Goal: Transaction & Acquisition: Purchase product/service

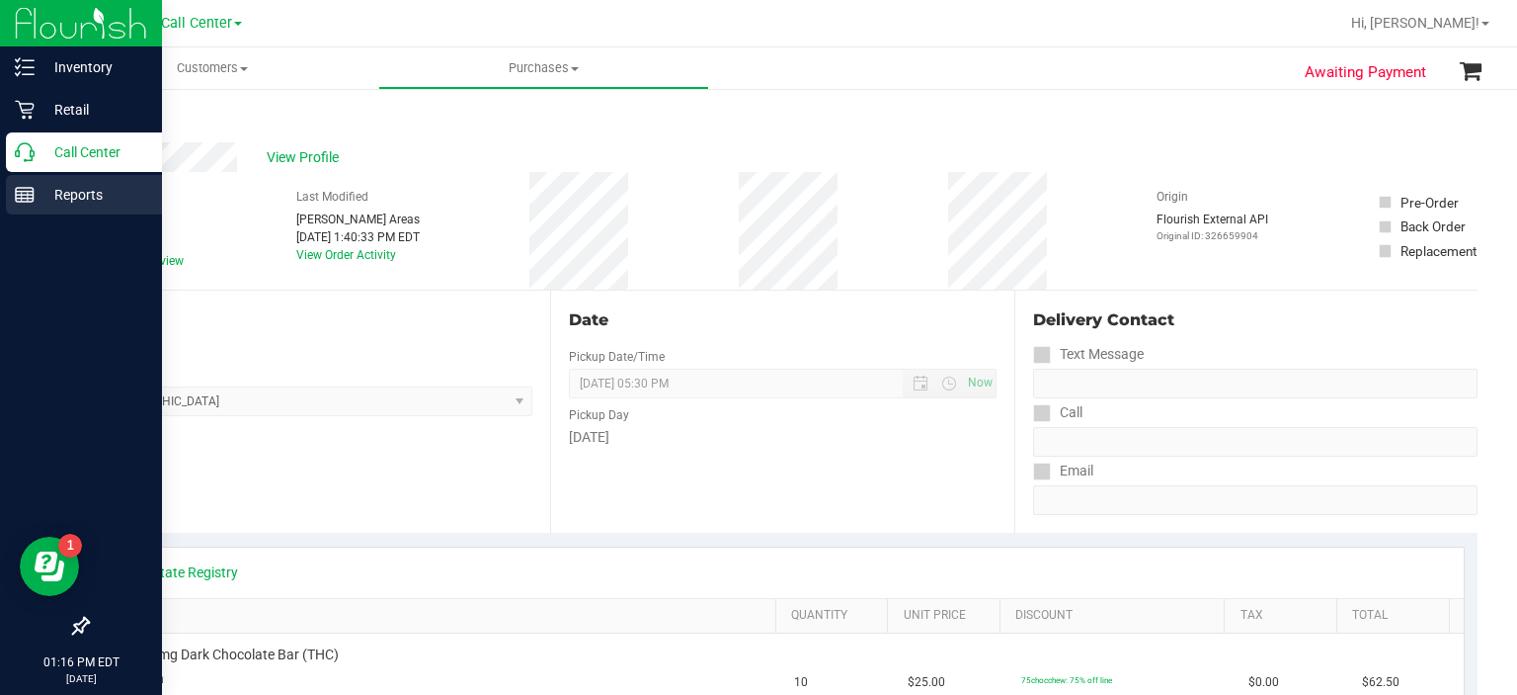
scroll to position [126, 0]
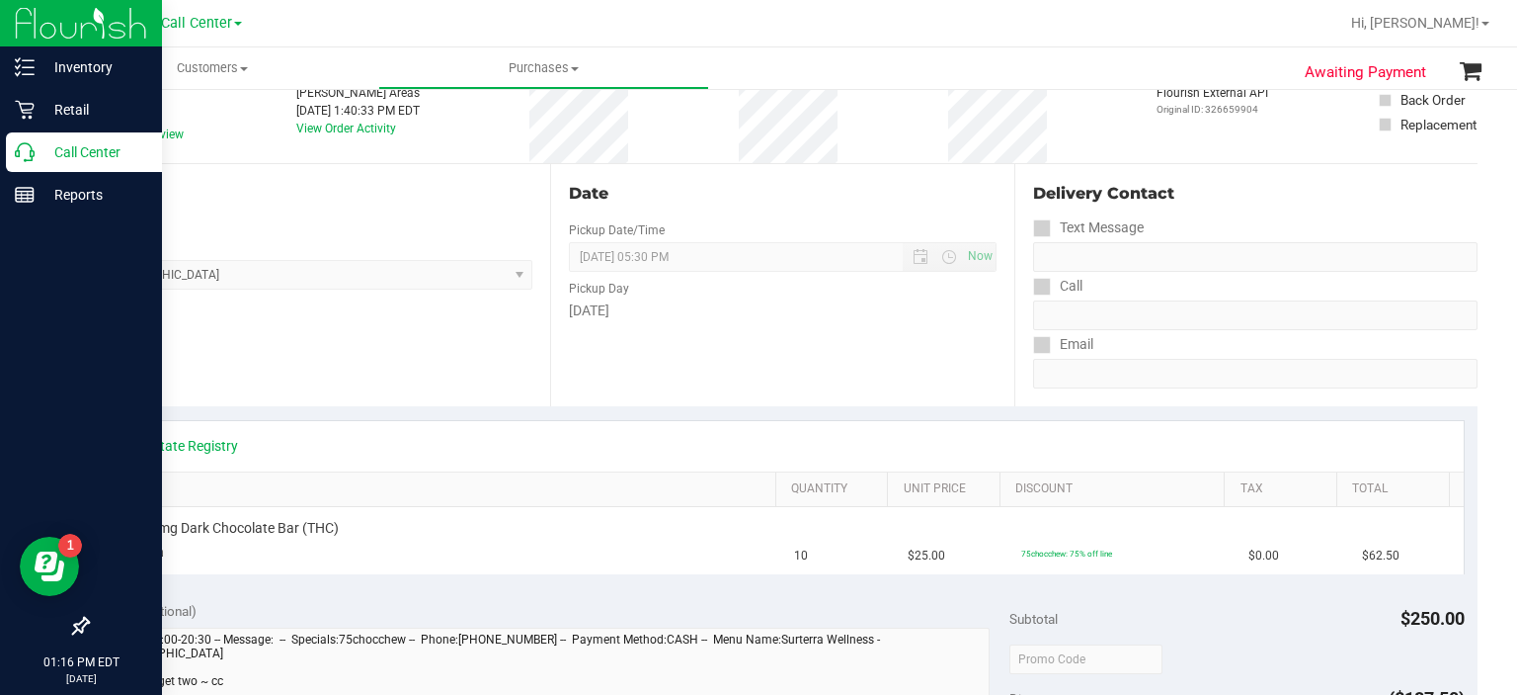
click at [89, 150] on p "Call Center" at bounding box center [94, 152] width 119 height 24
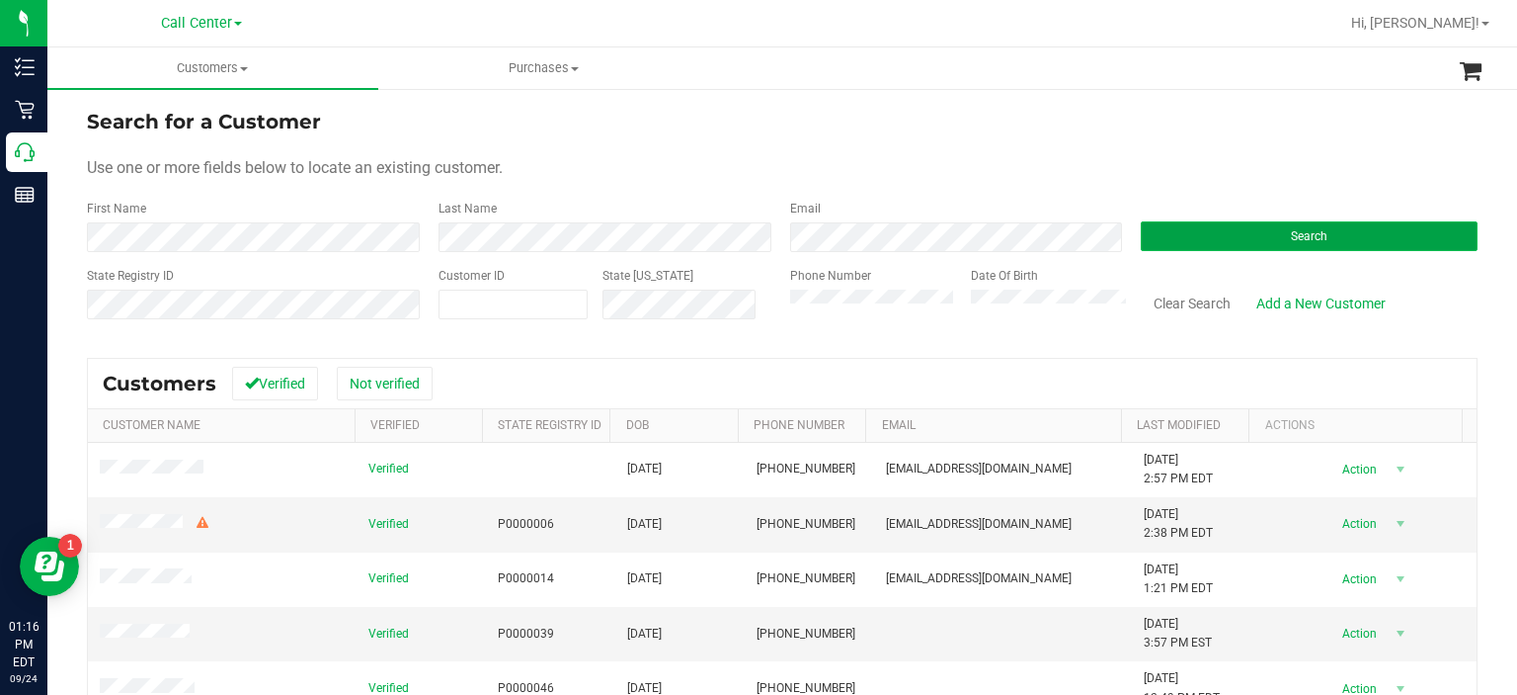
click at [1224, 241] on button "Search" at bounding box center [1309, 236] width 337 height 30
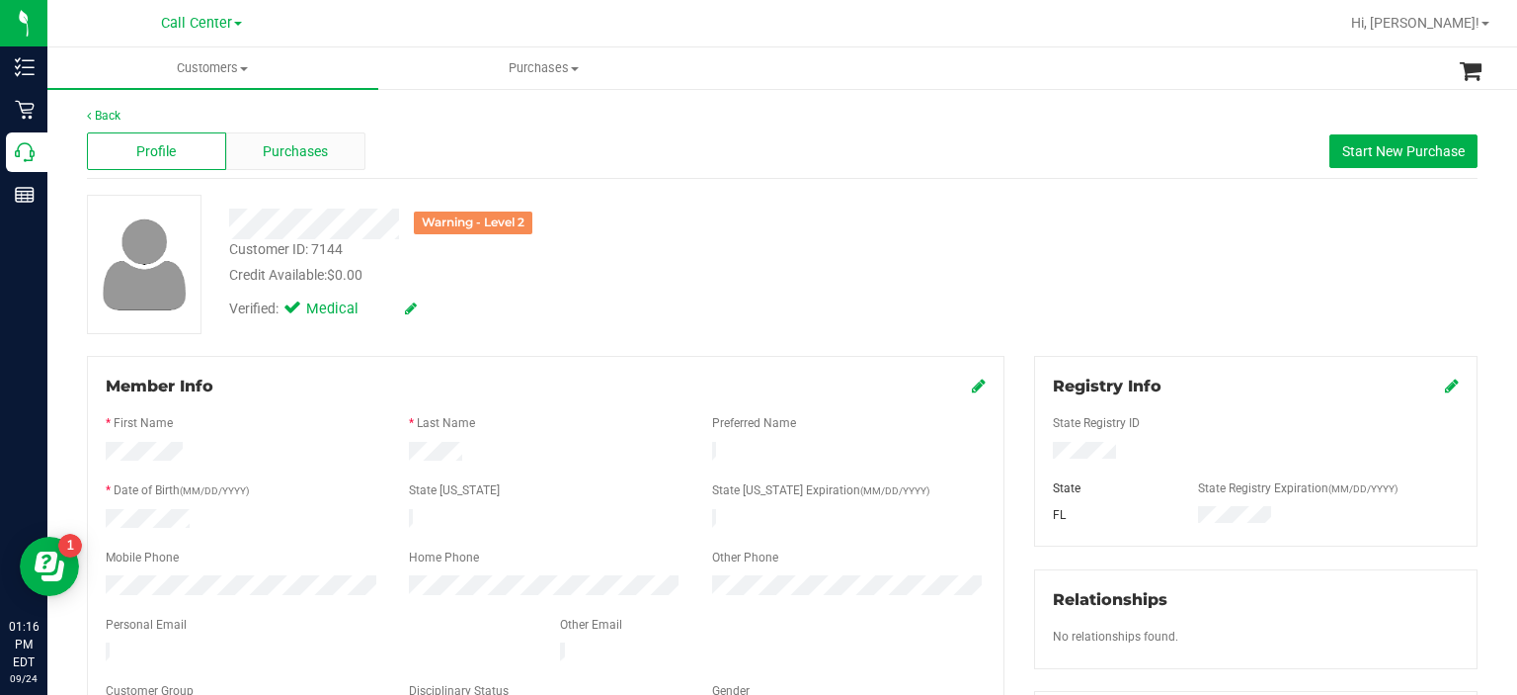
click at [319, 165] on div "Purchases" at bounding box center [295, 151] width 139 height 38
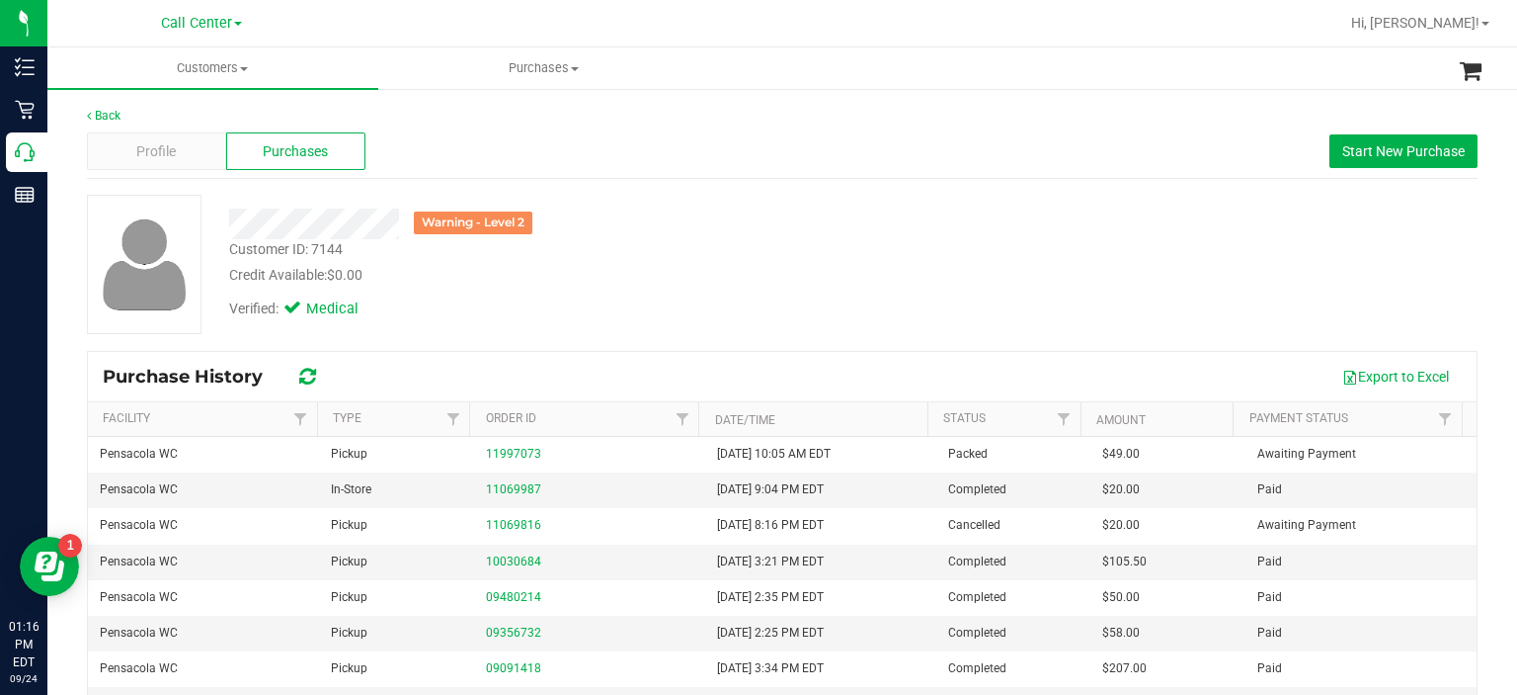
scroll to position [123, 0]
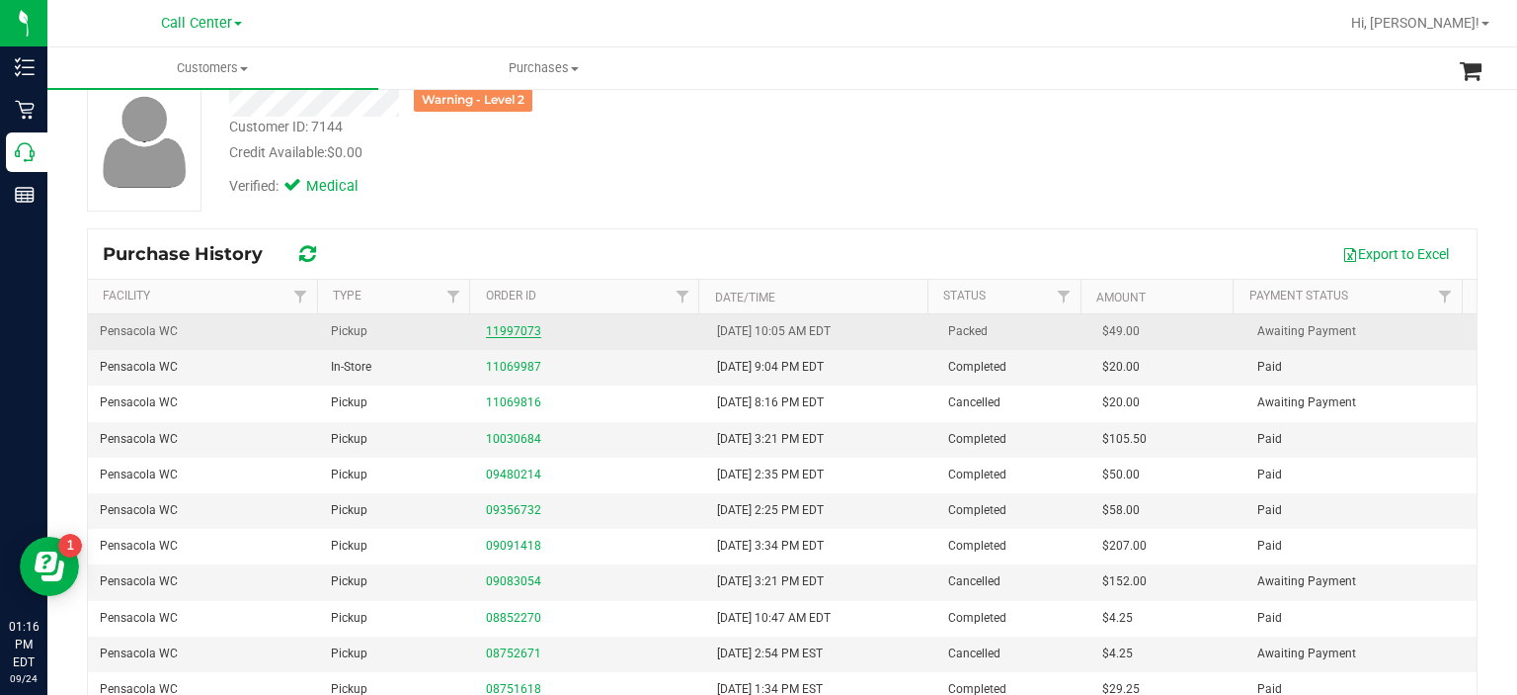
click at [516, 332] on link "11997073" at bounding box center [513, 331] width 55 height 14
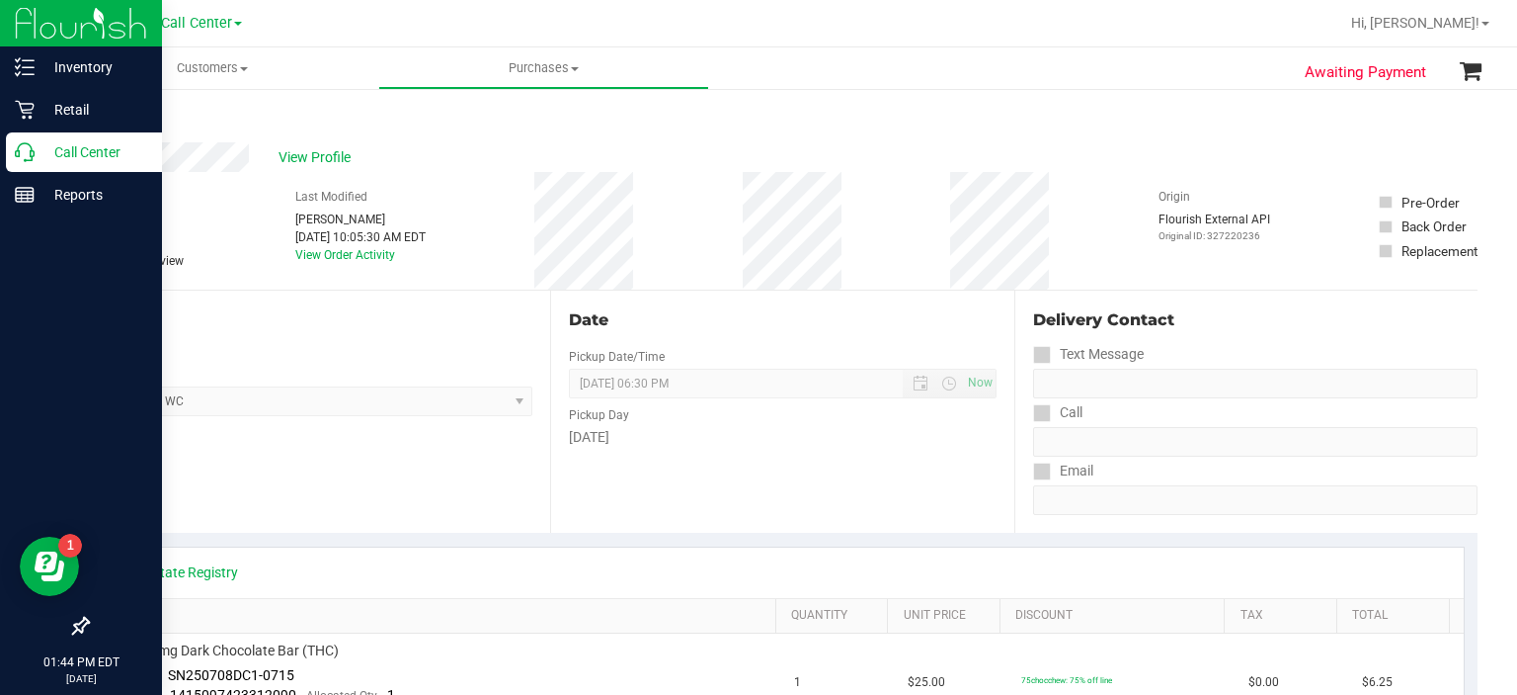
click at [36, 158] on p "Call Center" at bounding box center [94, 152] width 119 height 24
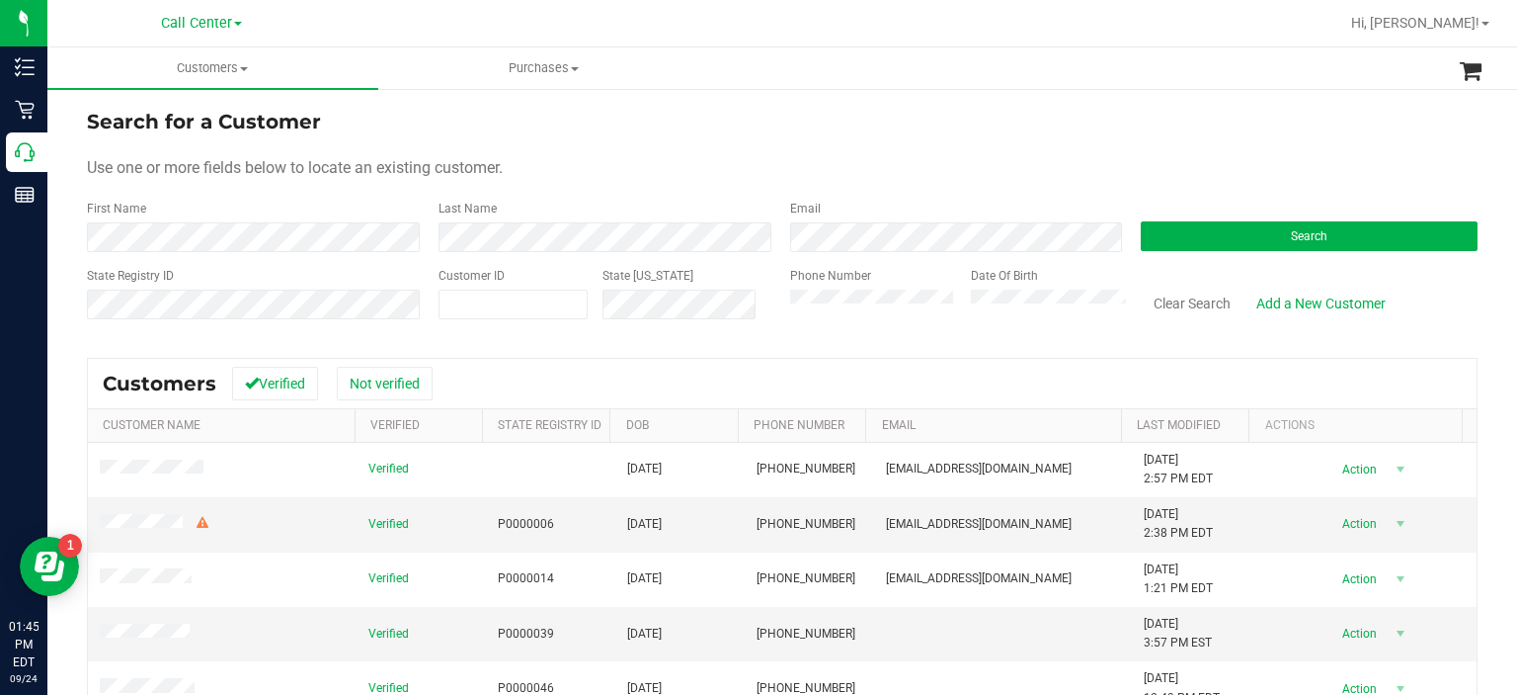
click at [1182, 255] on form "Search for a Customer Use one or more fields below to locate an existing custom…" at bounding box center [782, 222] width 1391 height 230
click at [1386, 236] on button "Search" at bounding box center [1309, 236] width 337 height 30
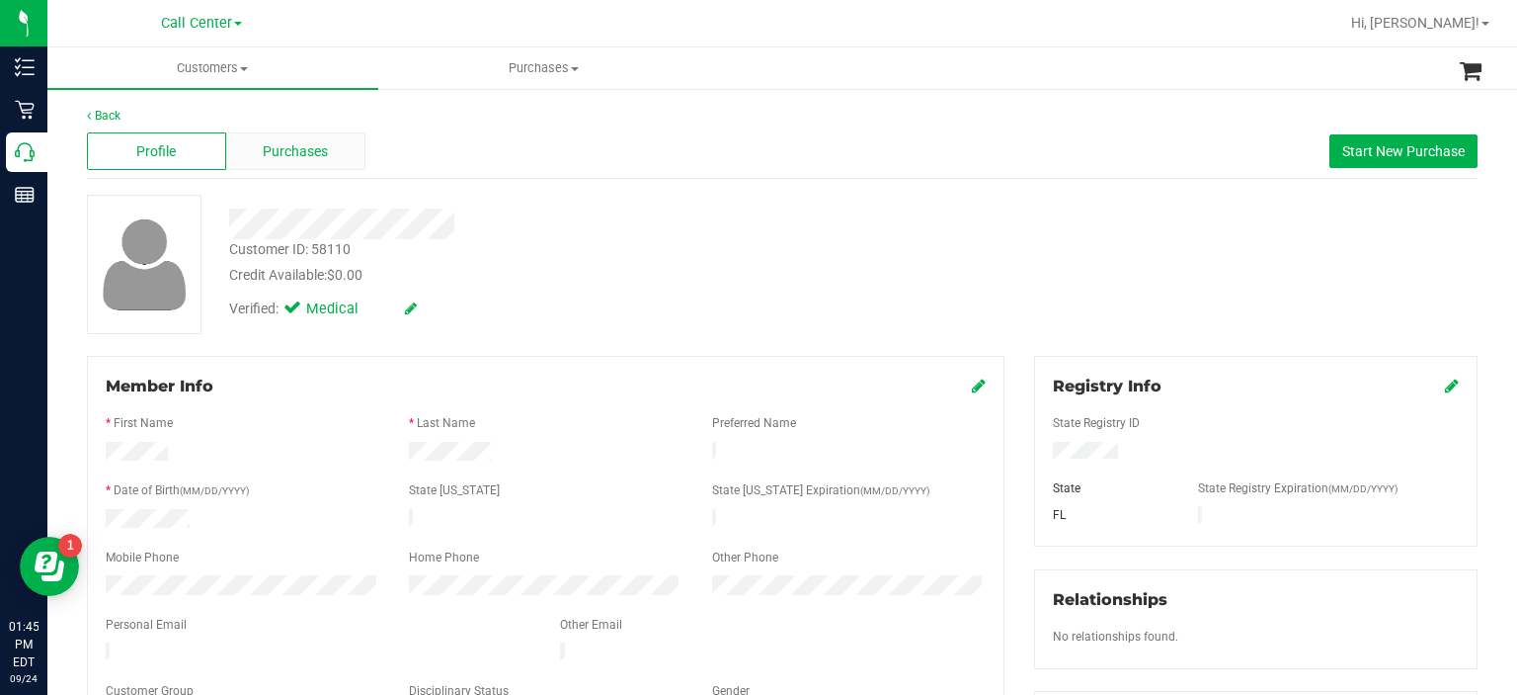
click at [276, 159] on span "Purchases" at bounding box center [295, 151] width 65 height 21
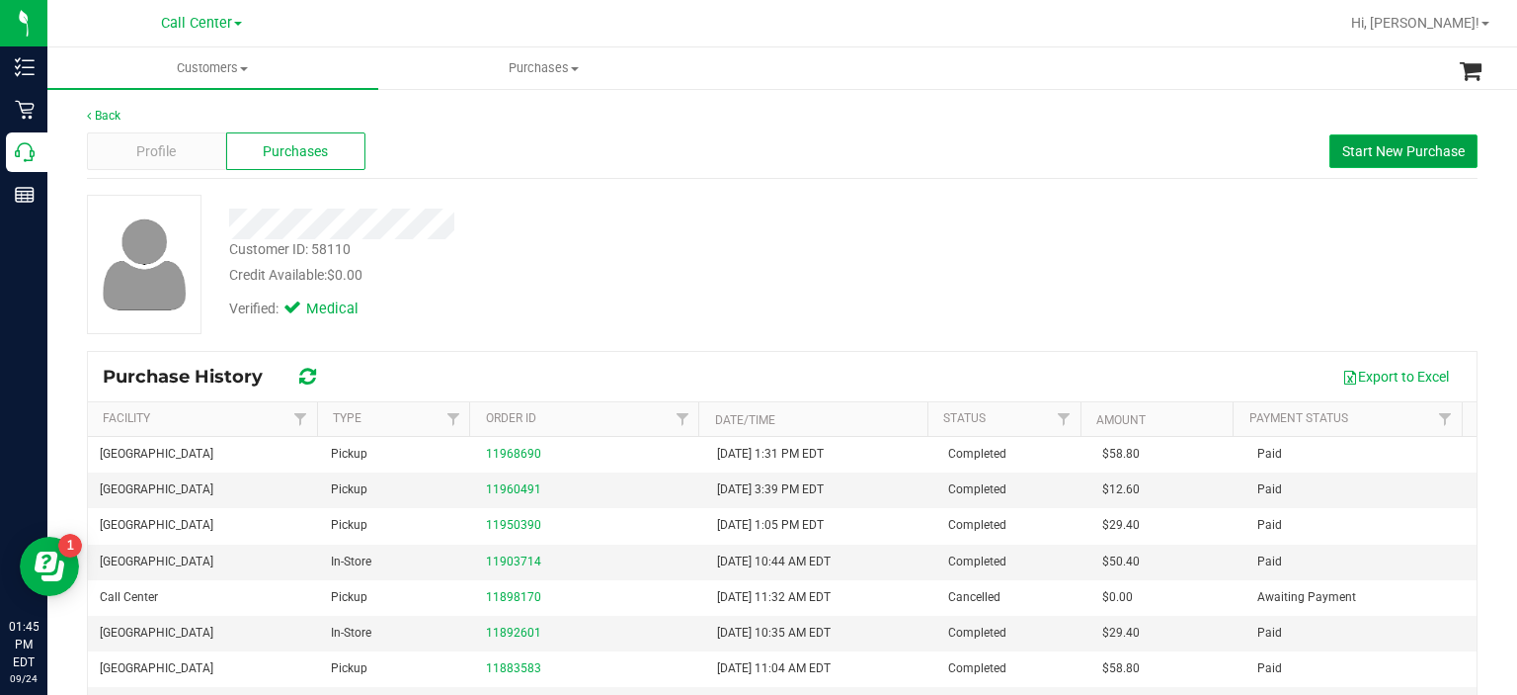
click at [1381, 145] on span "Start New Purchase" at bounding box center [1404, 151] width 123 height 16
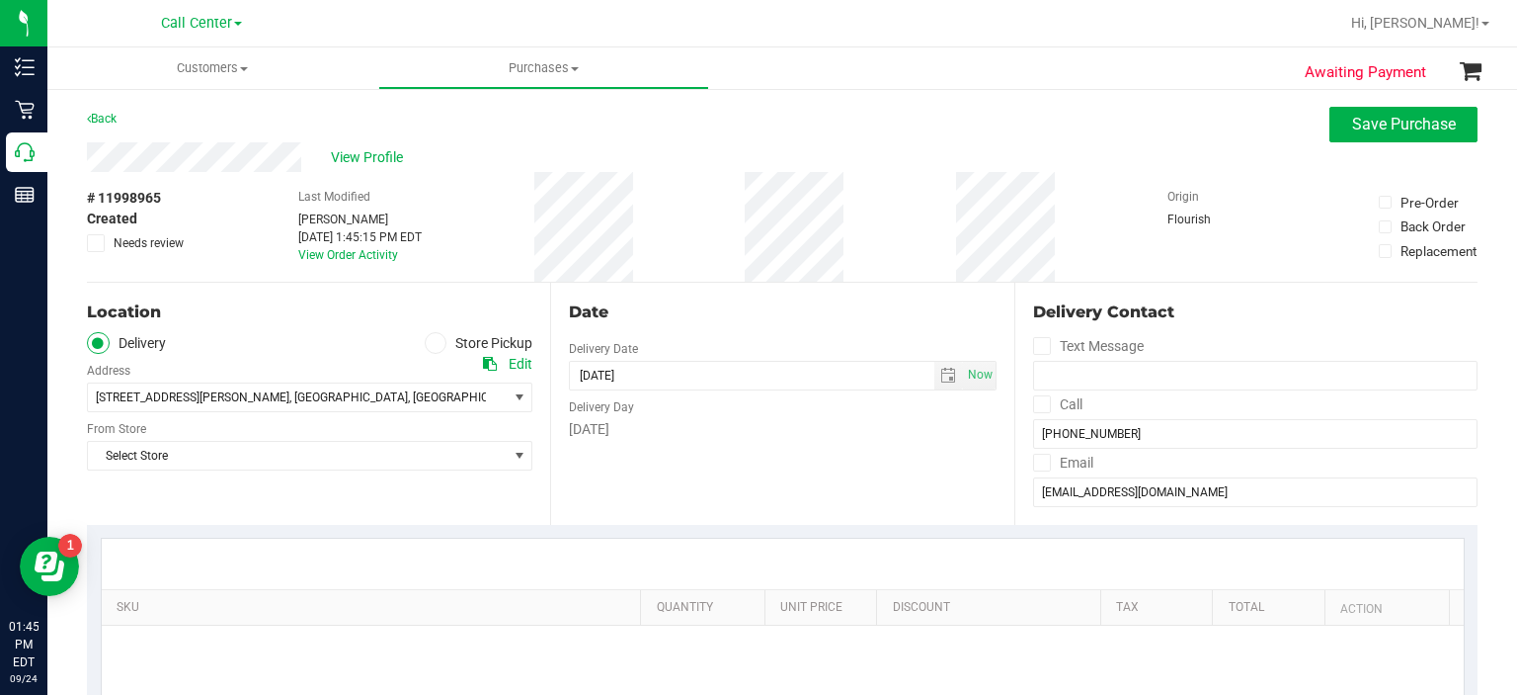
click at [431, 343] on icon at bounding box center [436, 343] width 12 height 0
click at [0, 0] on input "Store Pickup" at bounding box center [0, 0] width 0 height 0
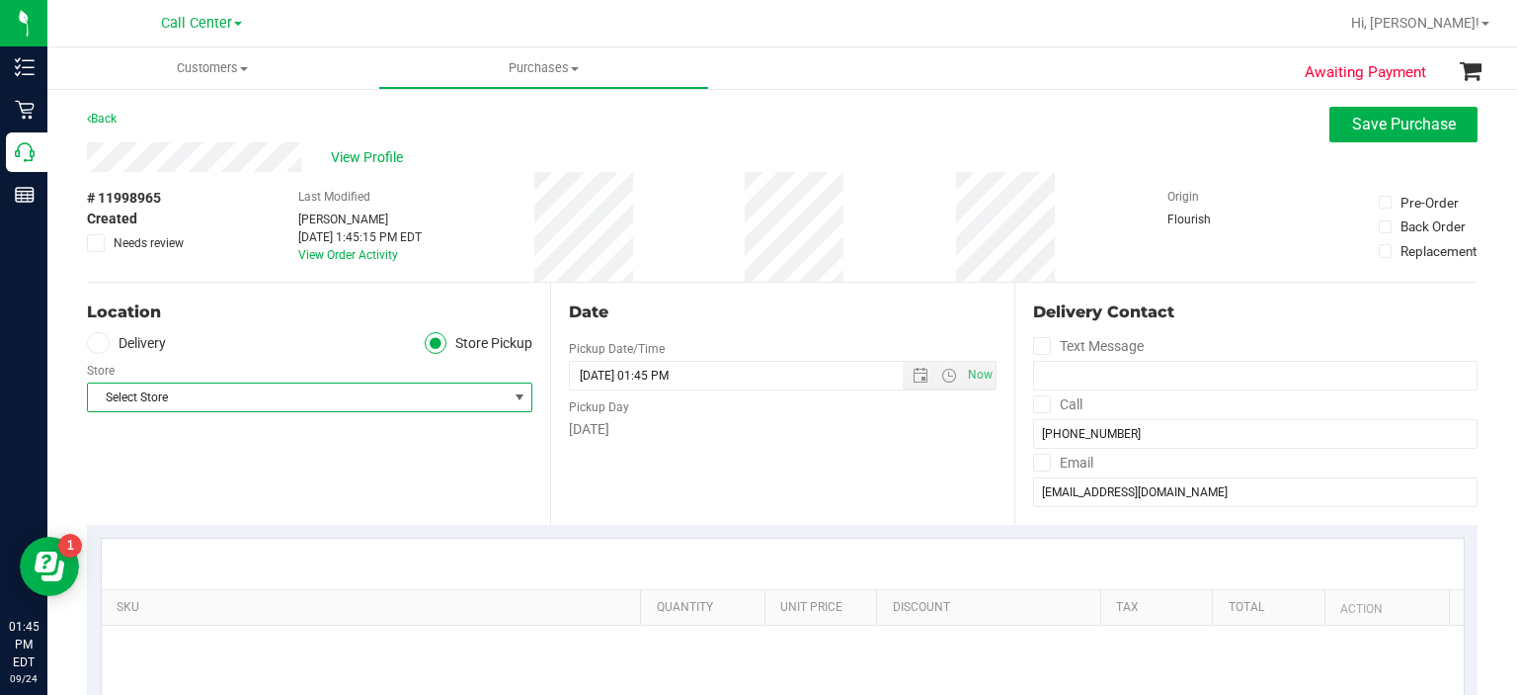
click at [443, 404] on span "Select Store" at bounding box center [297, 397] width 419 height 28
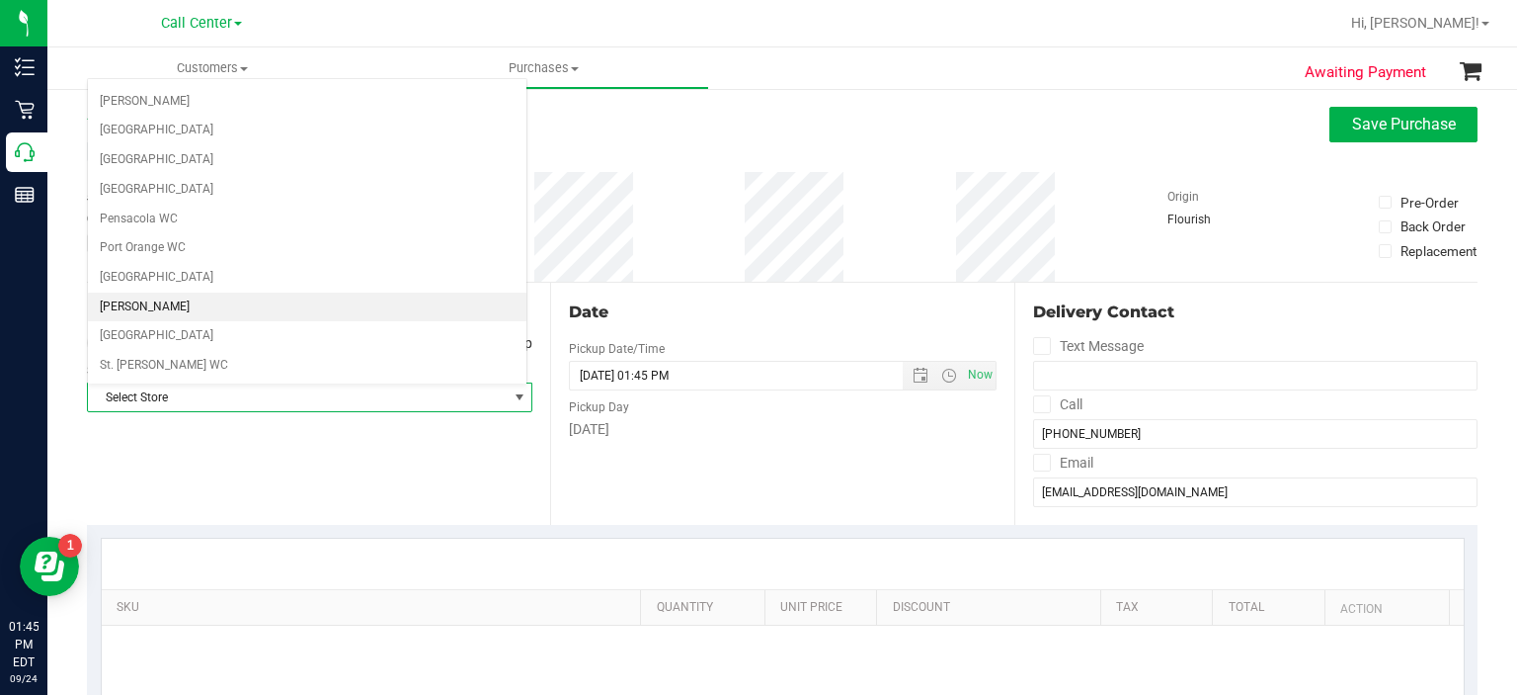
scroll to position [944, 0]
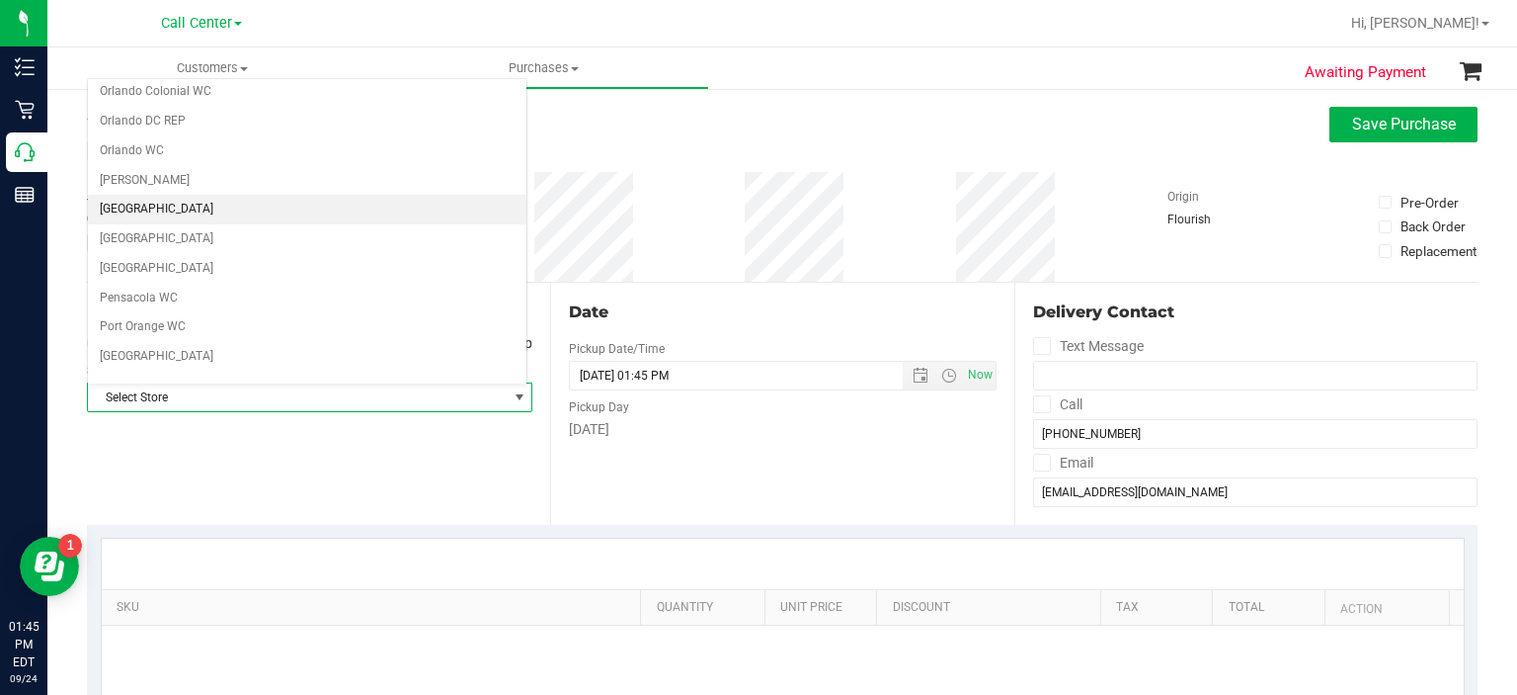
click at [280, 195] on li "[GEOGRAPHIC_DATA]" at bounding box center [307, 210] width 439 height 30
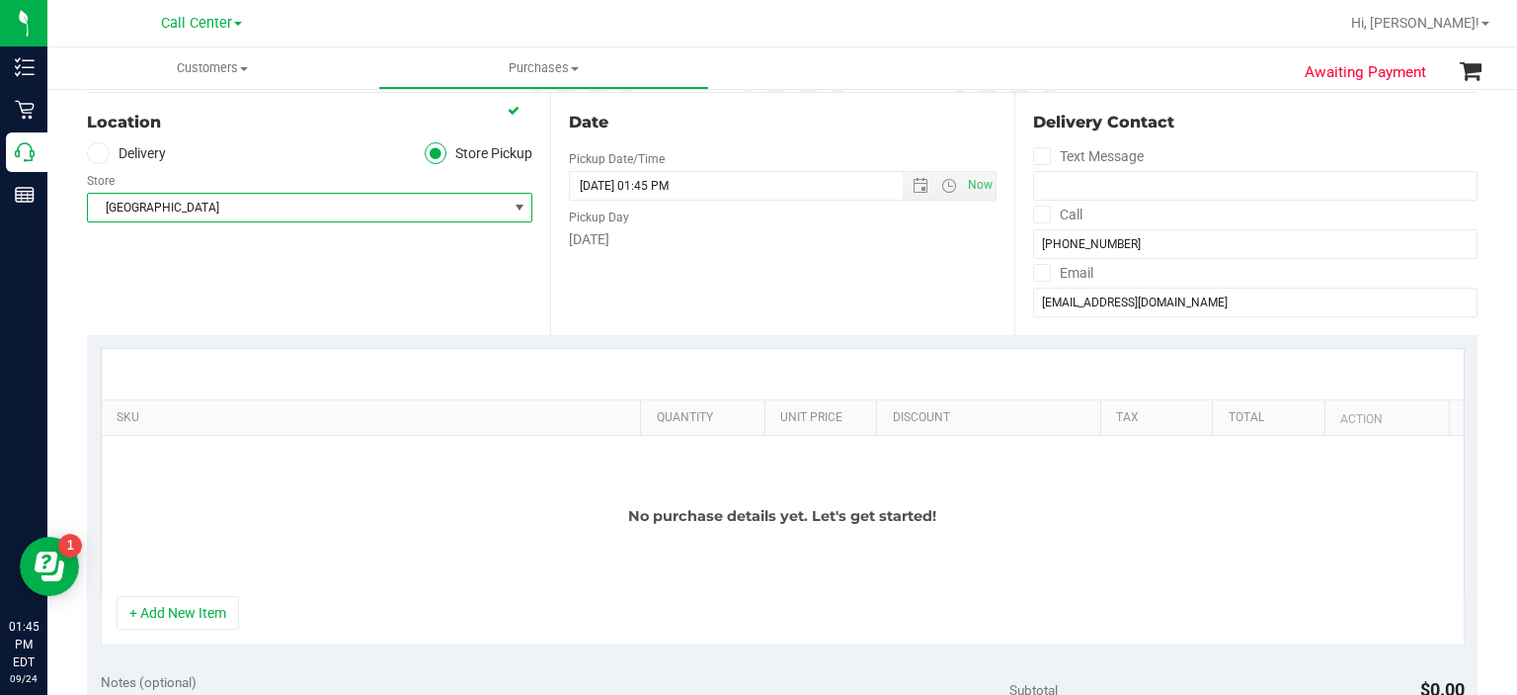
scroll to position [196, 0]
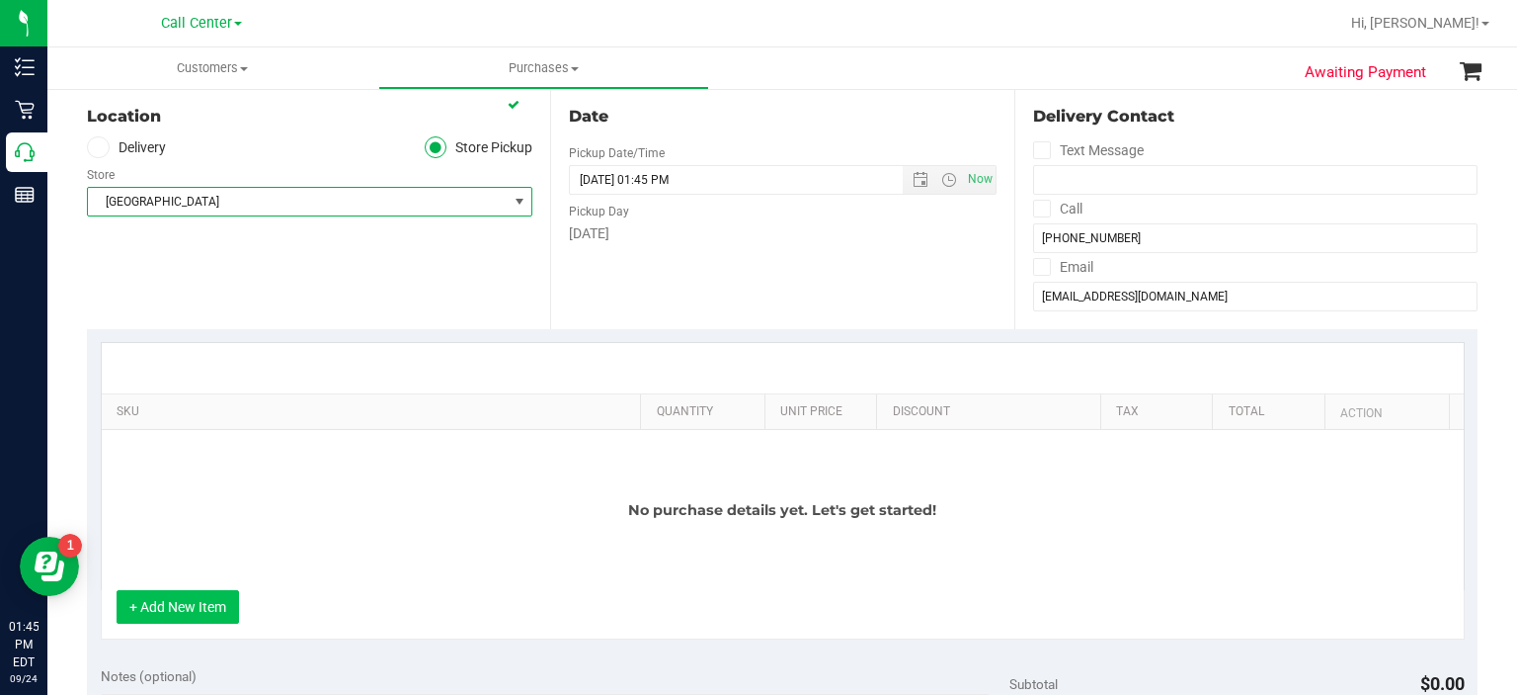
click at [158, 601] on button "+ Add New Item" at bounding box center [178, 607] width 123 height 34
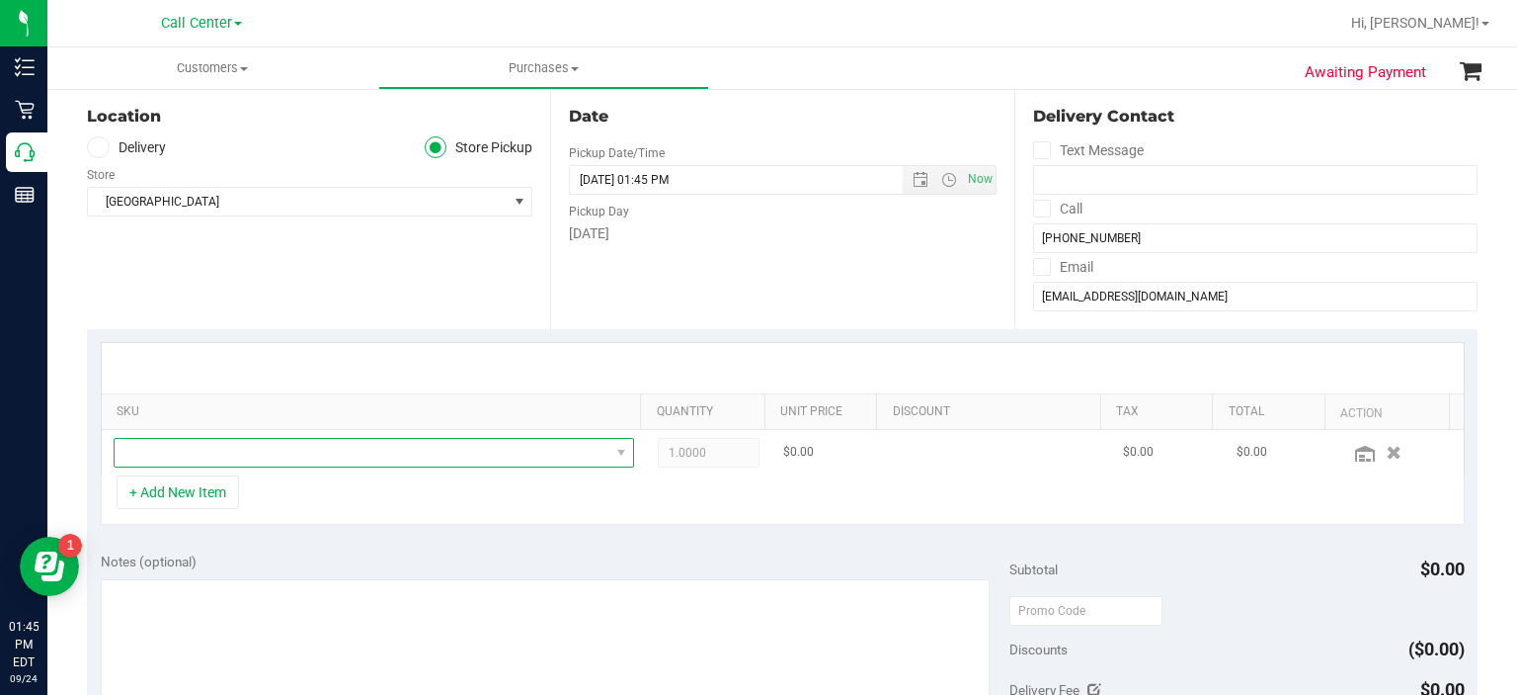
click at [387, 459] on span "NO DATA FOUND" at bounding box center [362, 453] width 495 height 28
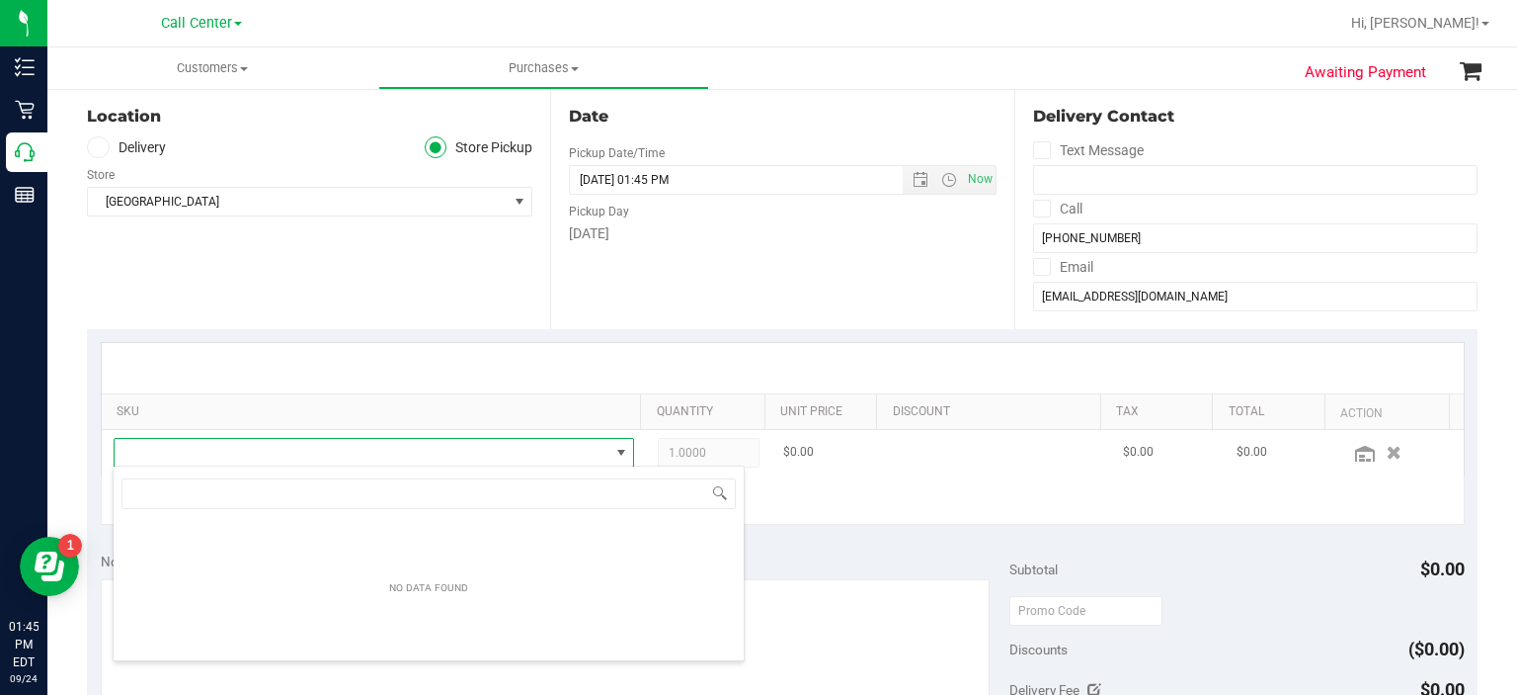
scroll to position [29, 503]
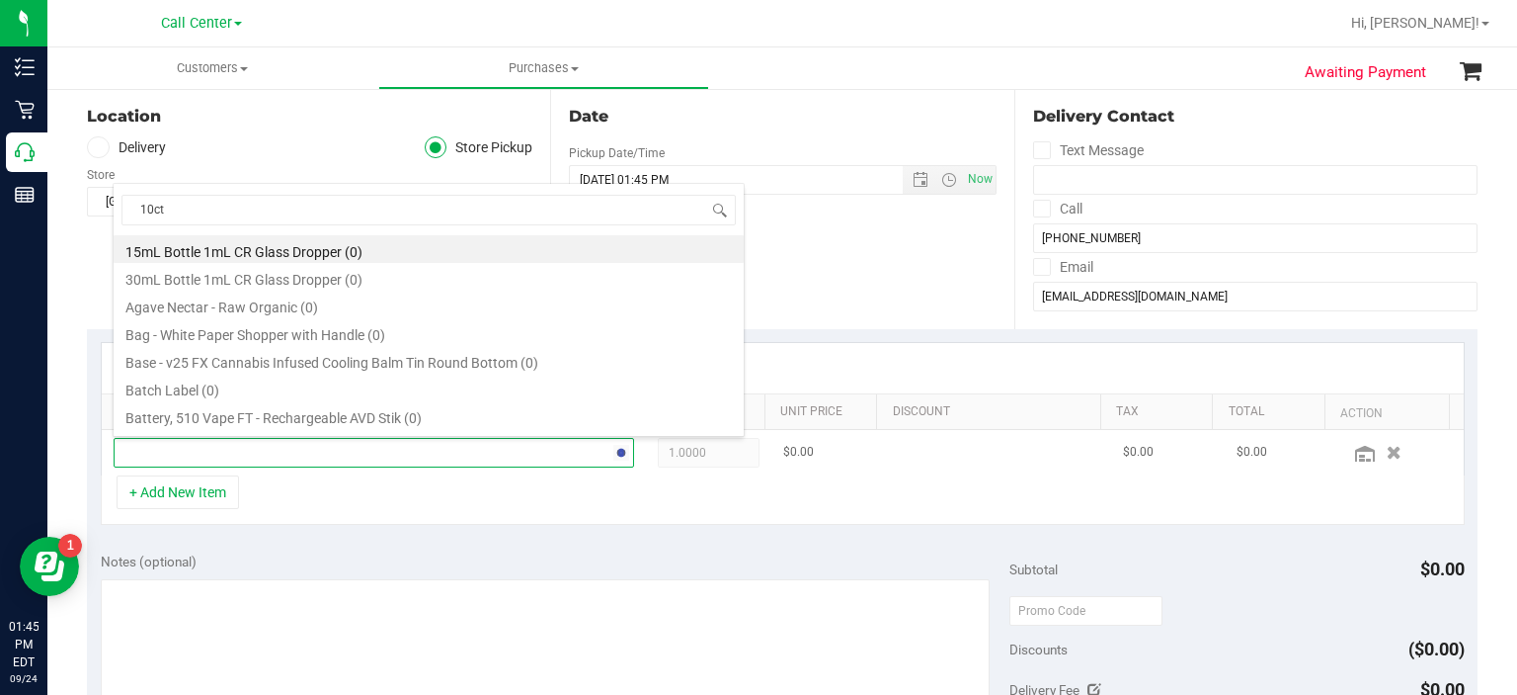
type input "10ct"
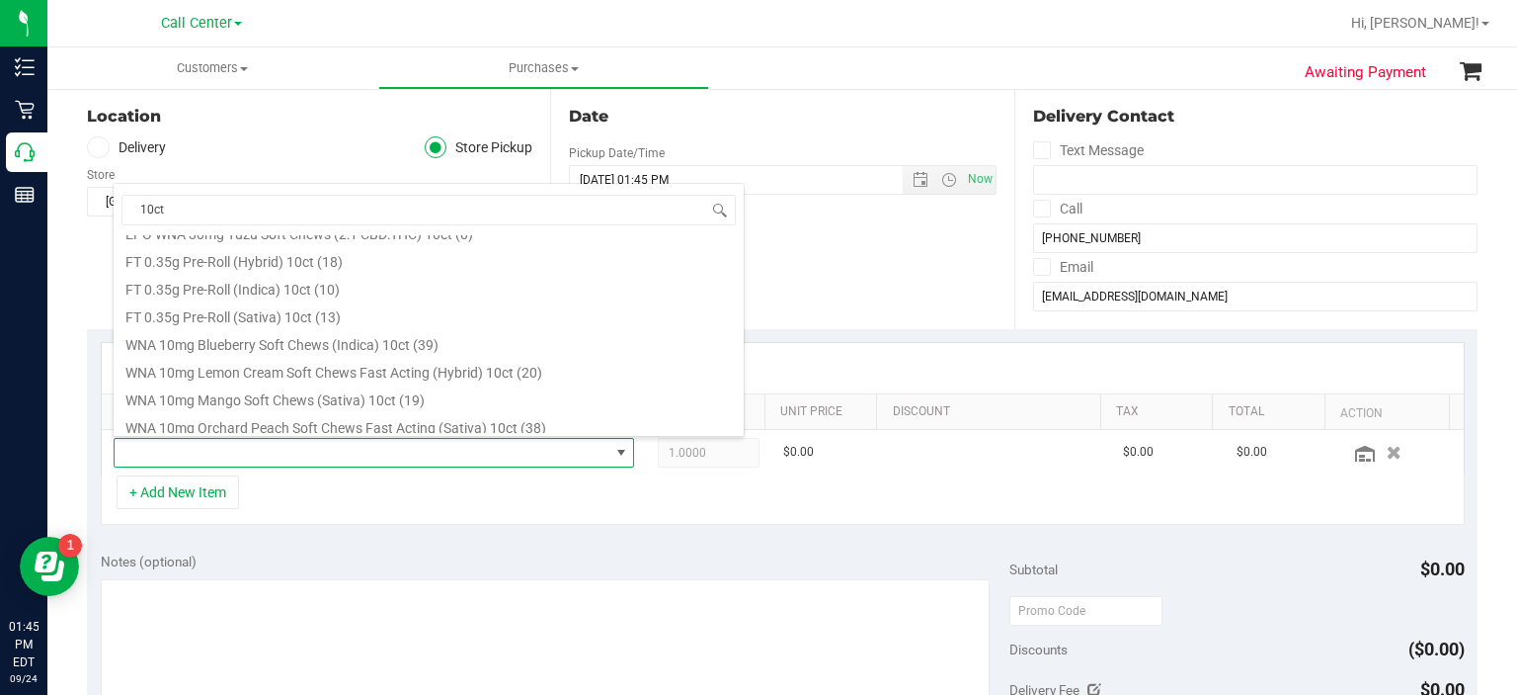
scroll to position [378, 0]
click at [372, 290] on li "FT 0.35g Pre-Roll (Indica) 10ct (10)" at bounding box center [429, 286] width 630 height 28
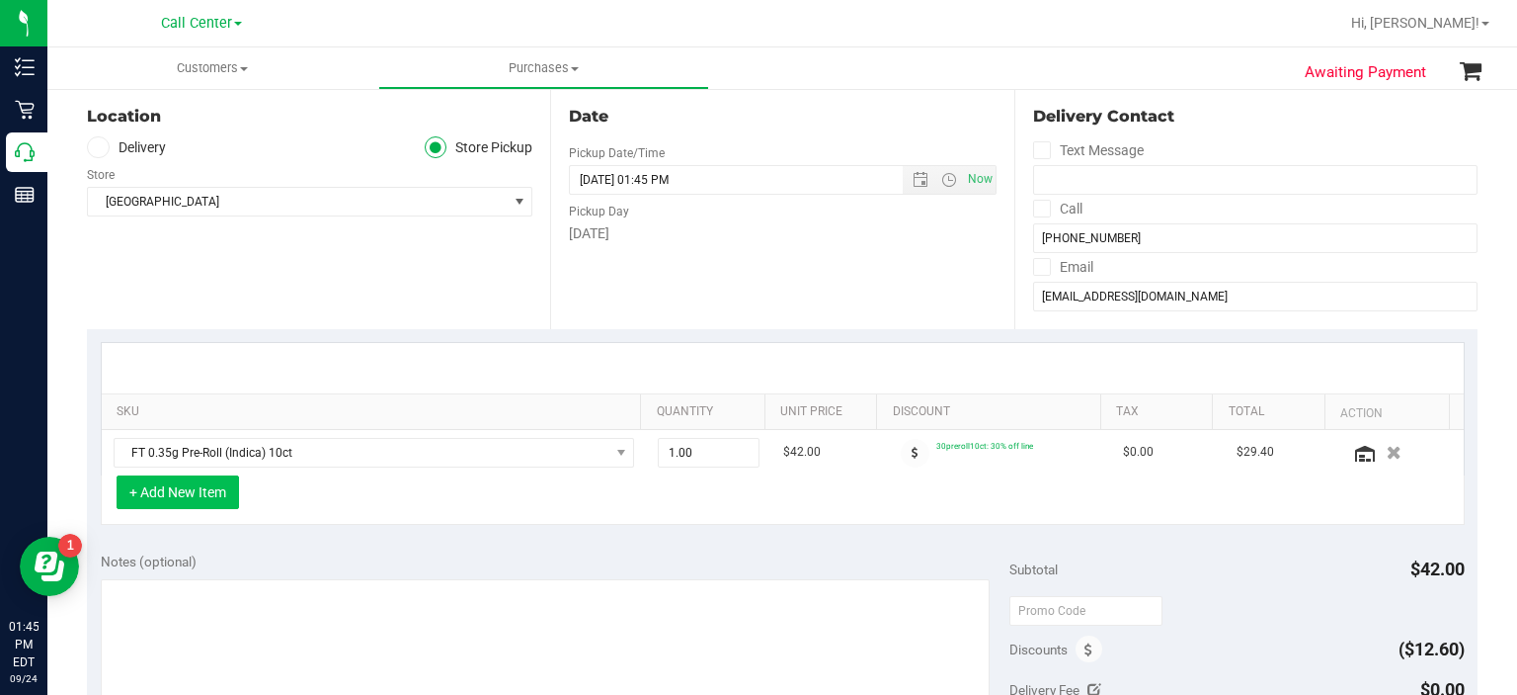
click at [207, 479] on button "+ Add New Item" at bounding box center [178, 492] width 123 height 34
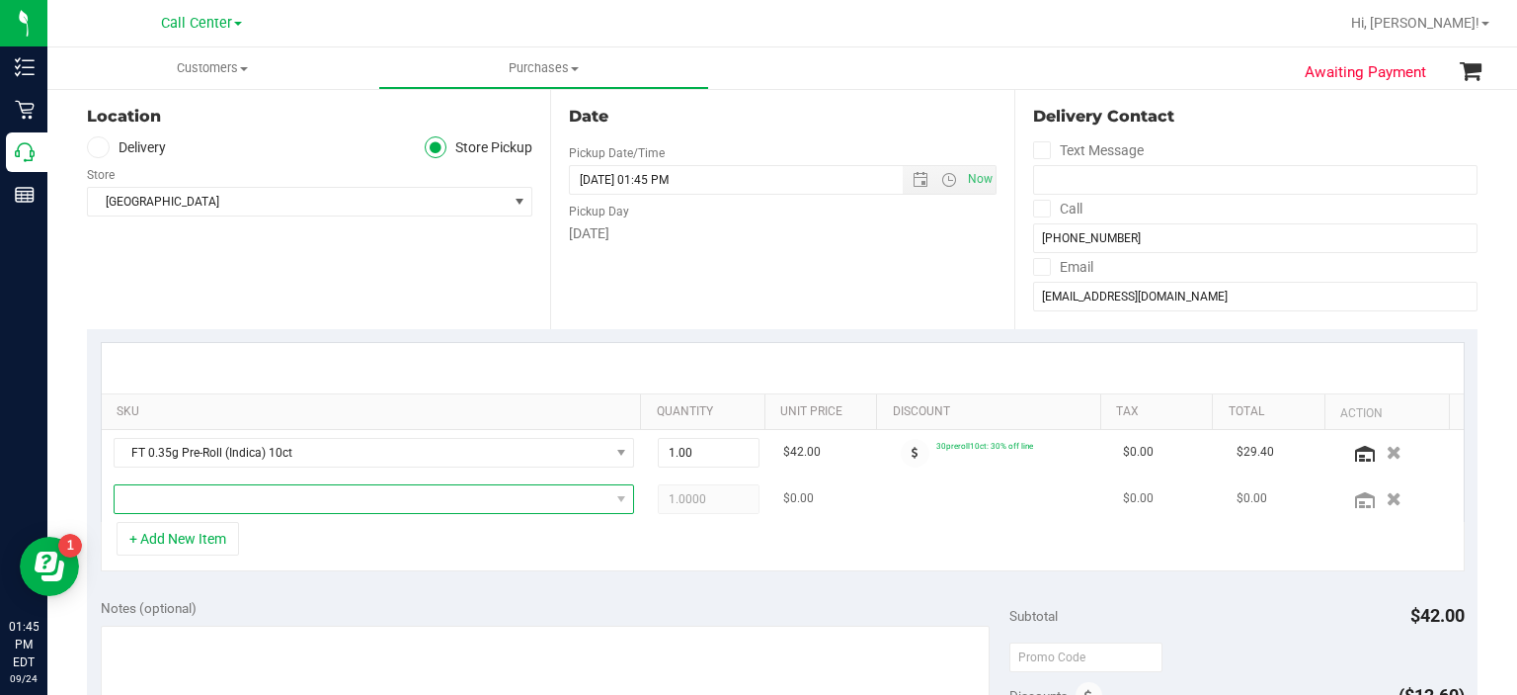
click at [227, 505] on span "NO DATA FOUND" at bounding box center [362, 499] width 495 height 28
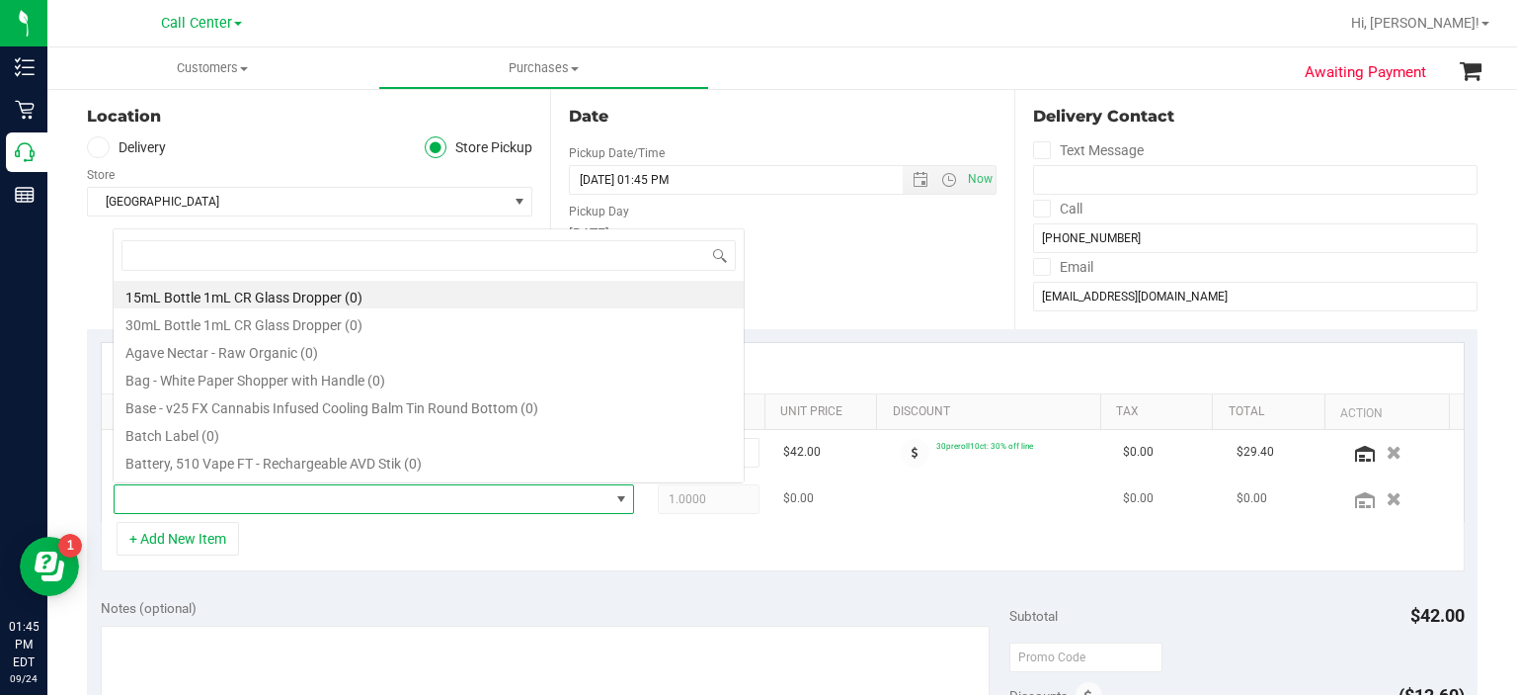
scroll to position [29, 503]
type input "10ct"
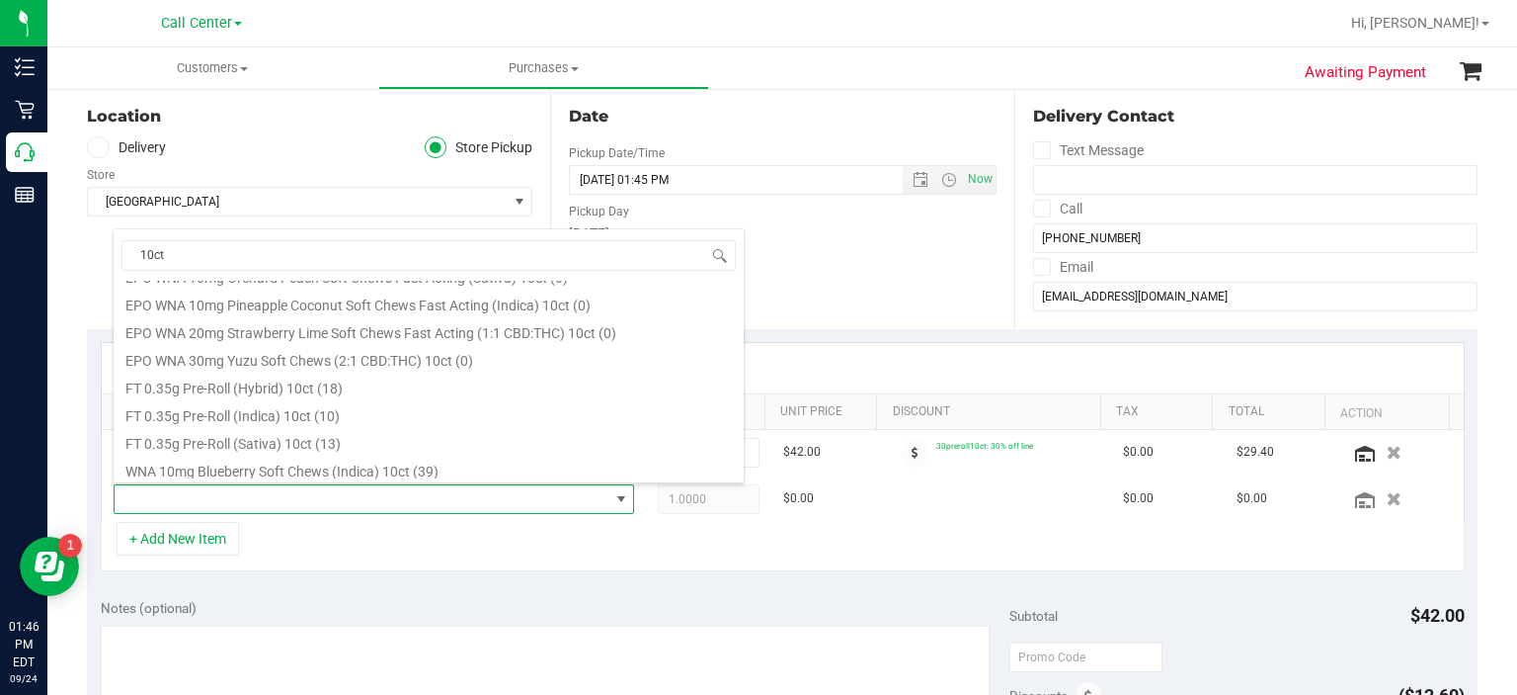
scroll to position [296, 0]
click at [427, 417] on li "FT 0.35g Pre-Roll (Indica) 10ct (10)" at bounding box center [429, 413] width 630 height 28
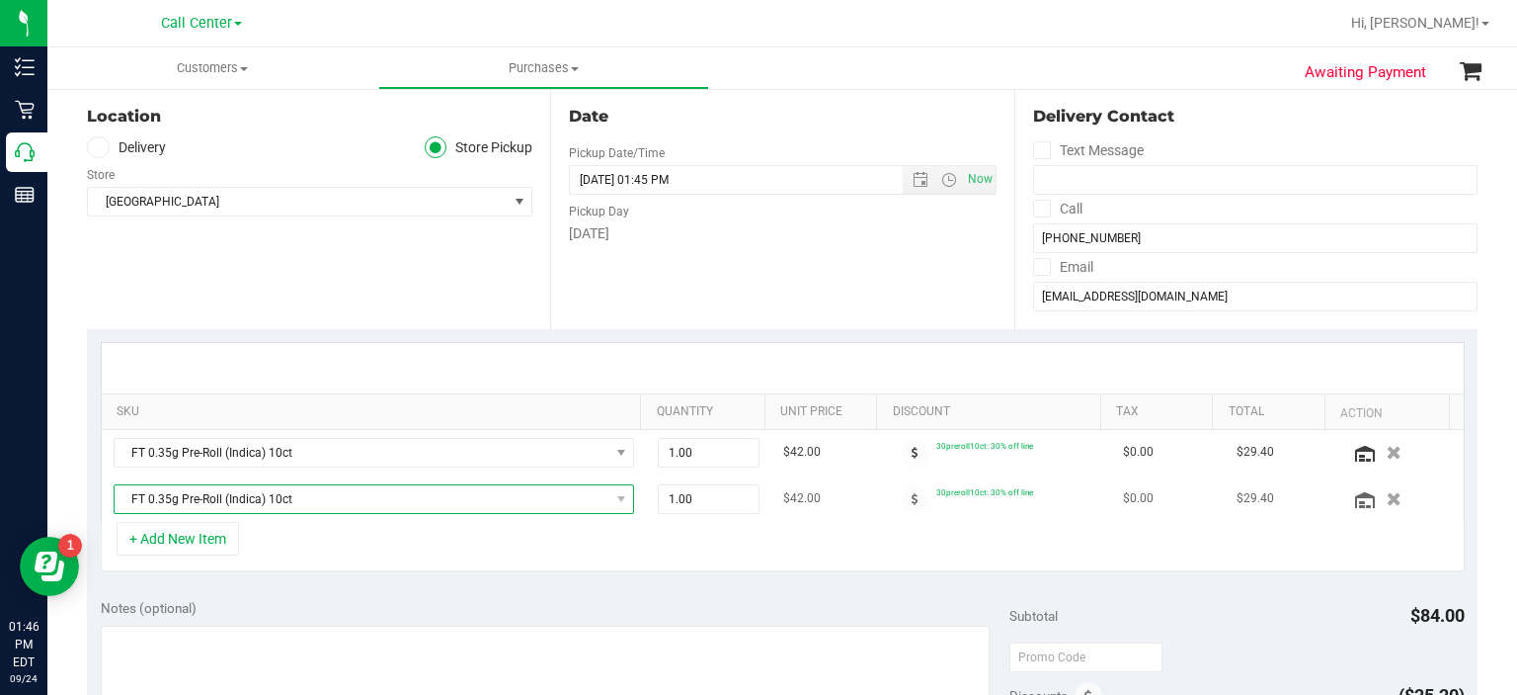
click at [357, 509] on span "FT 0.35g Pre-Roll (Indica) 10ct" at bounding box center [362, 499] width 495 height 28
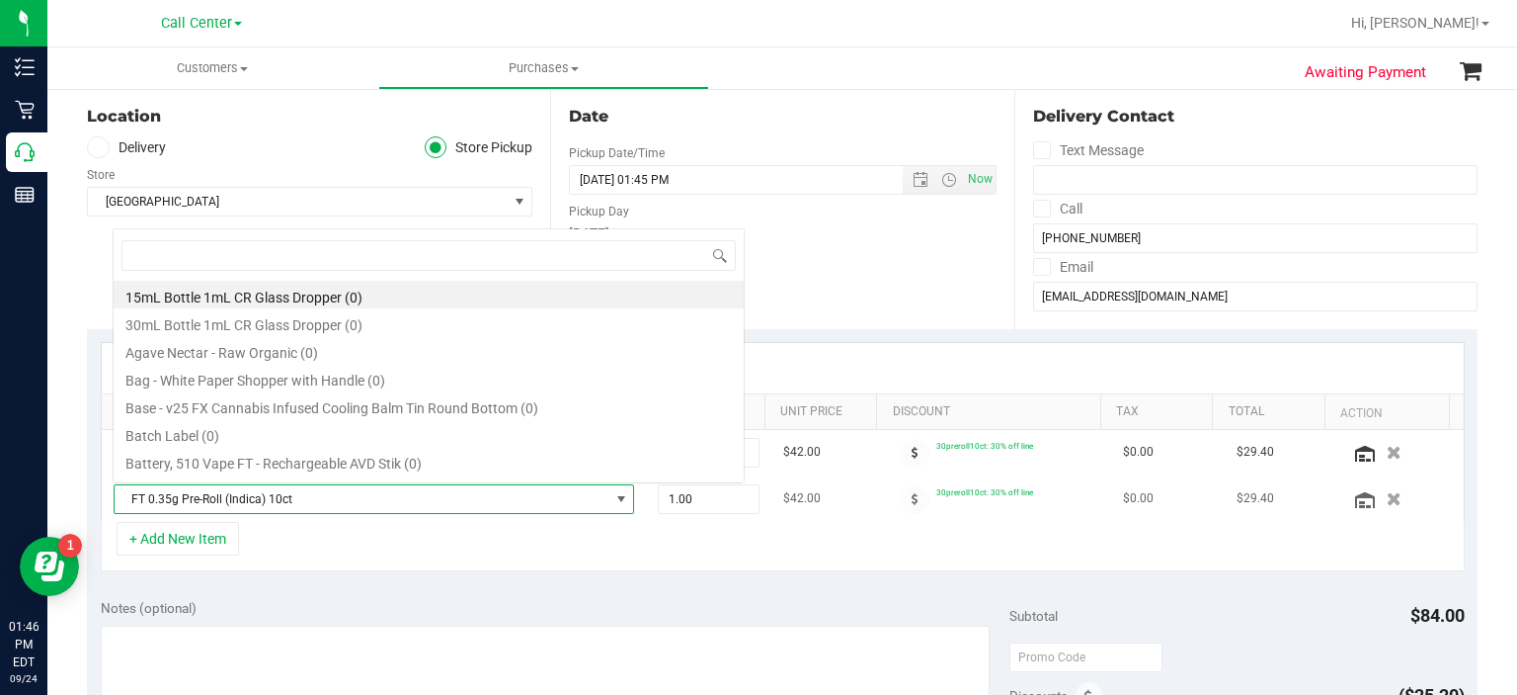
scroll to position [29, 503]
type input "10ct"
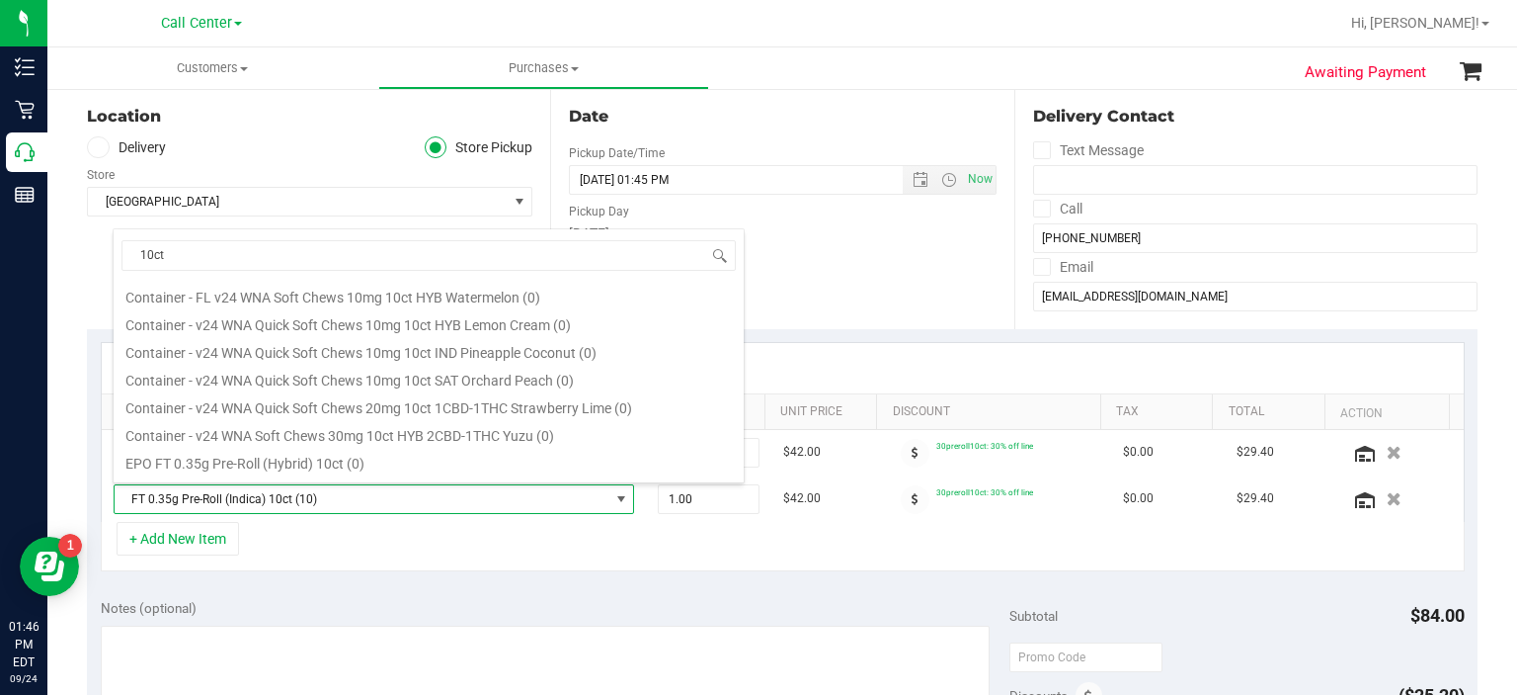
scroll to position [245, 0]
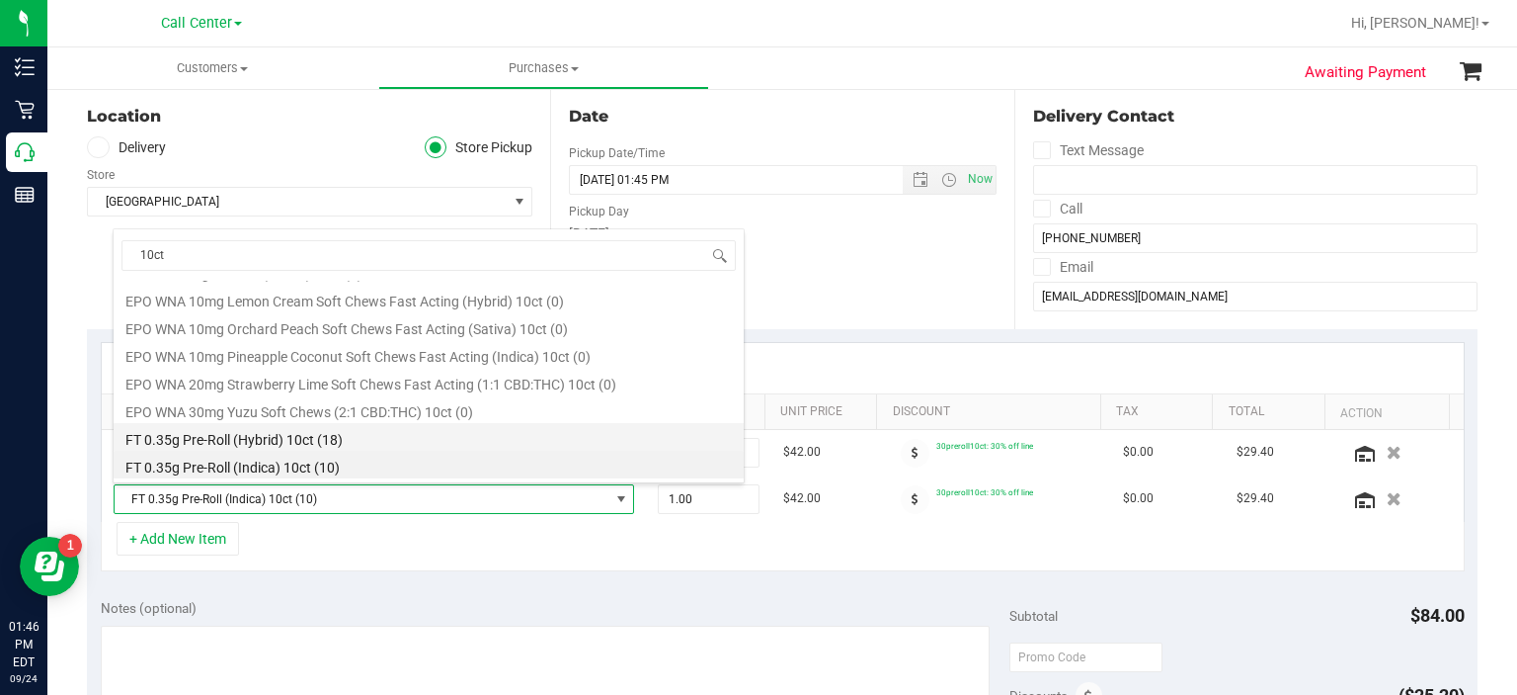
click at [361, 445] on li "FT 0.35g Pre-Roll (Hybrid) 10ct (18)" at bounding box center [429, 437] width 630 height 28
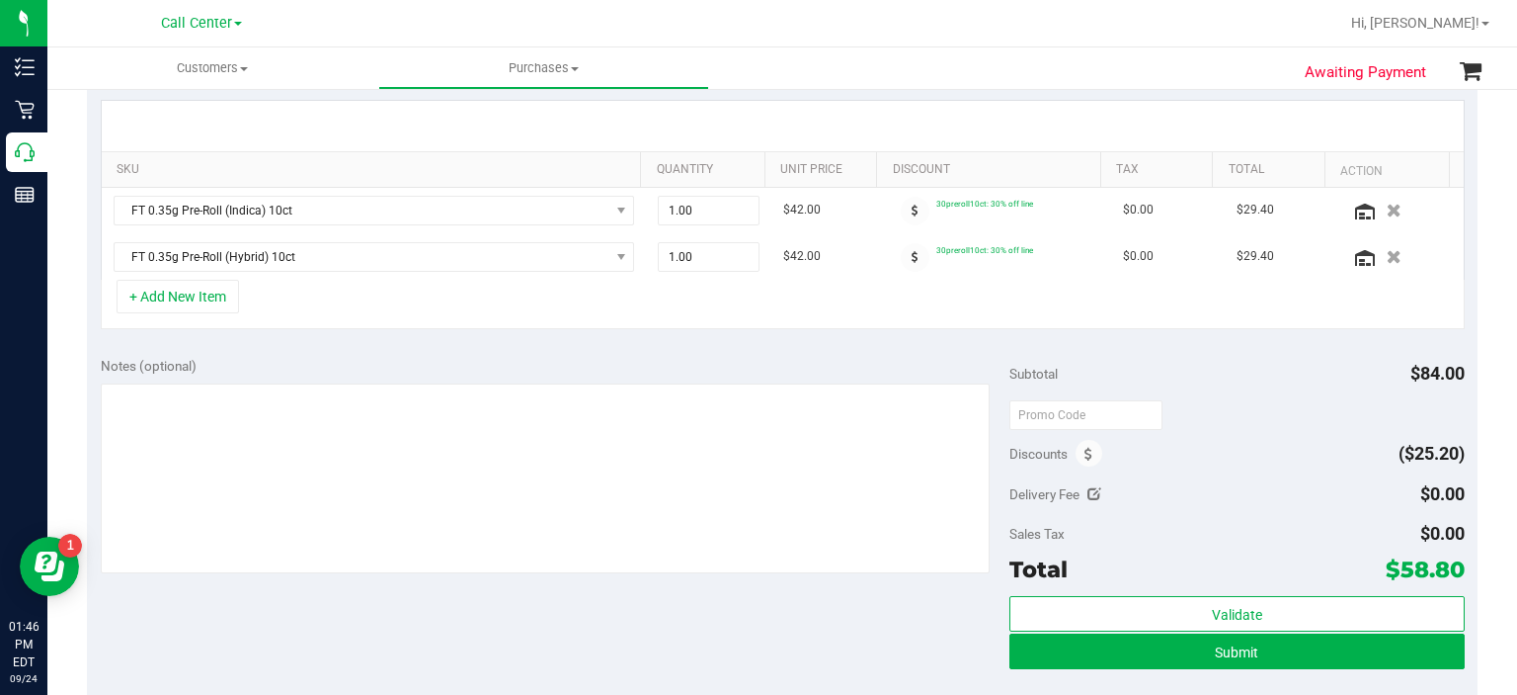
scroll to position [295, 0]
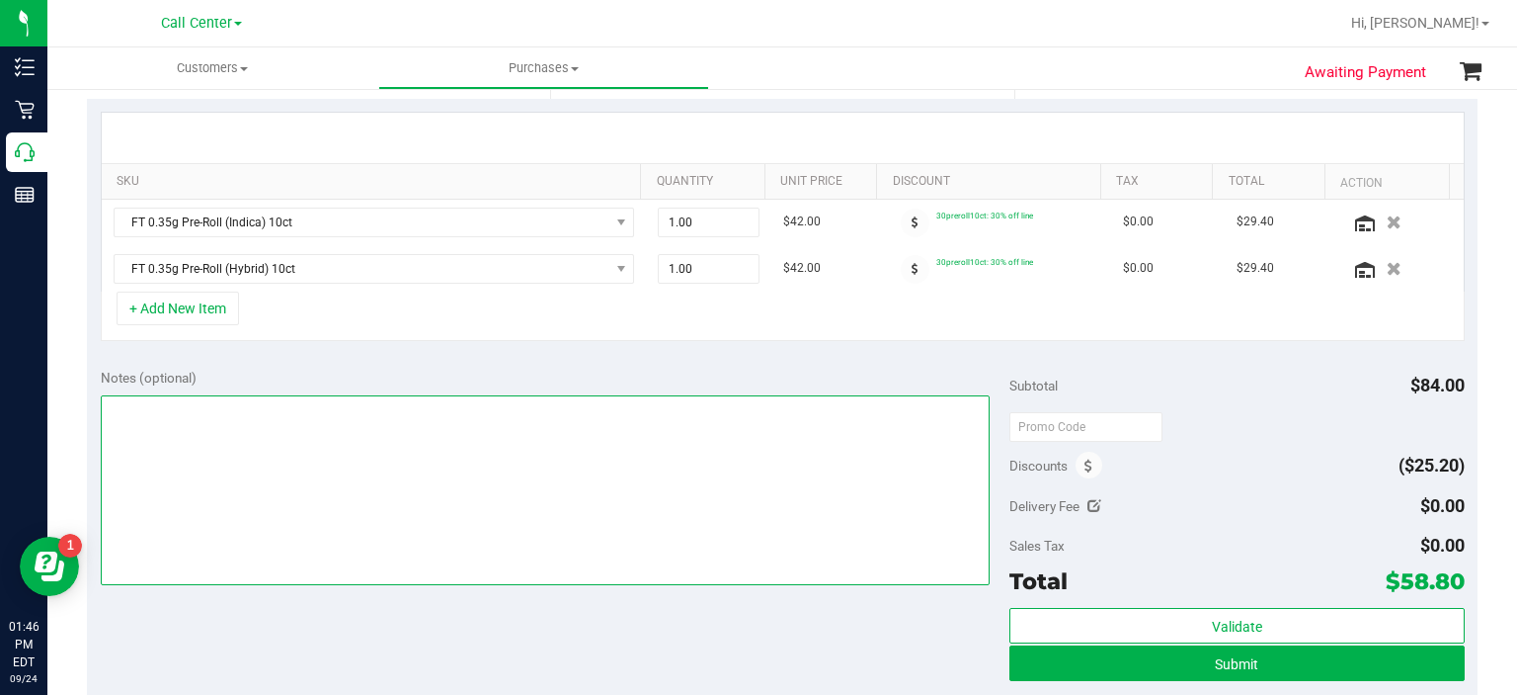
click at [533, 477] on textarea at bounding box center [546, 490] width 890 height 190
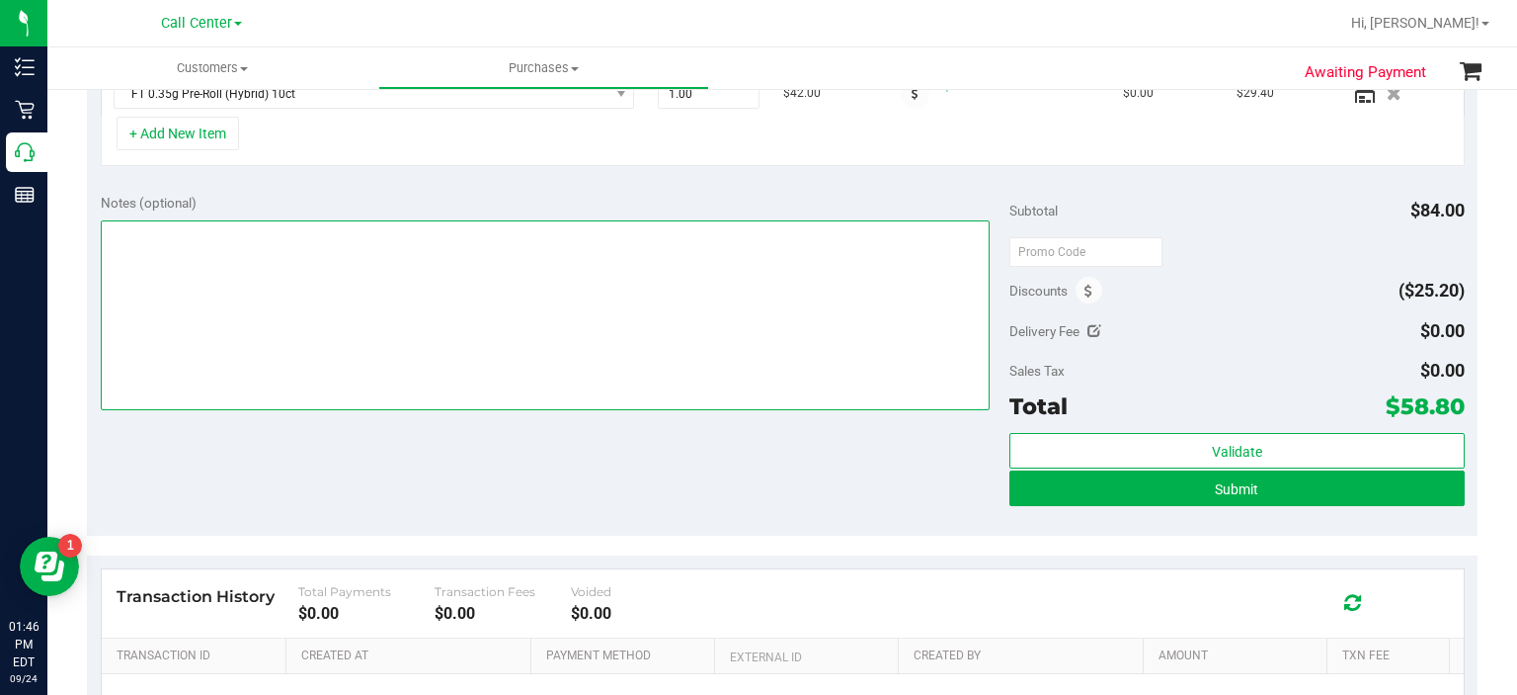
scroll to position [603, 0]
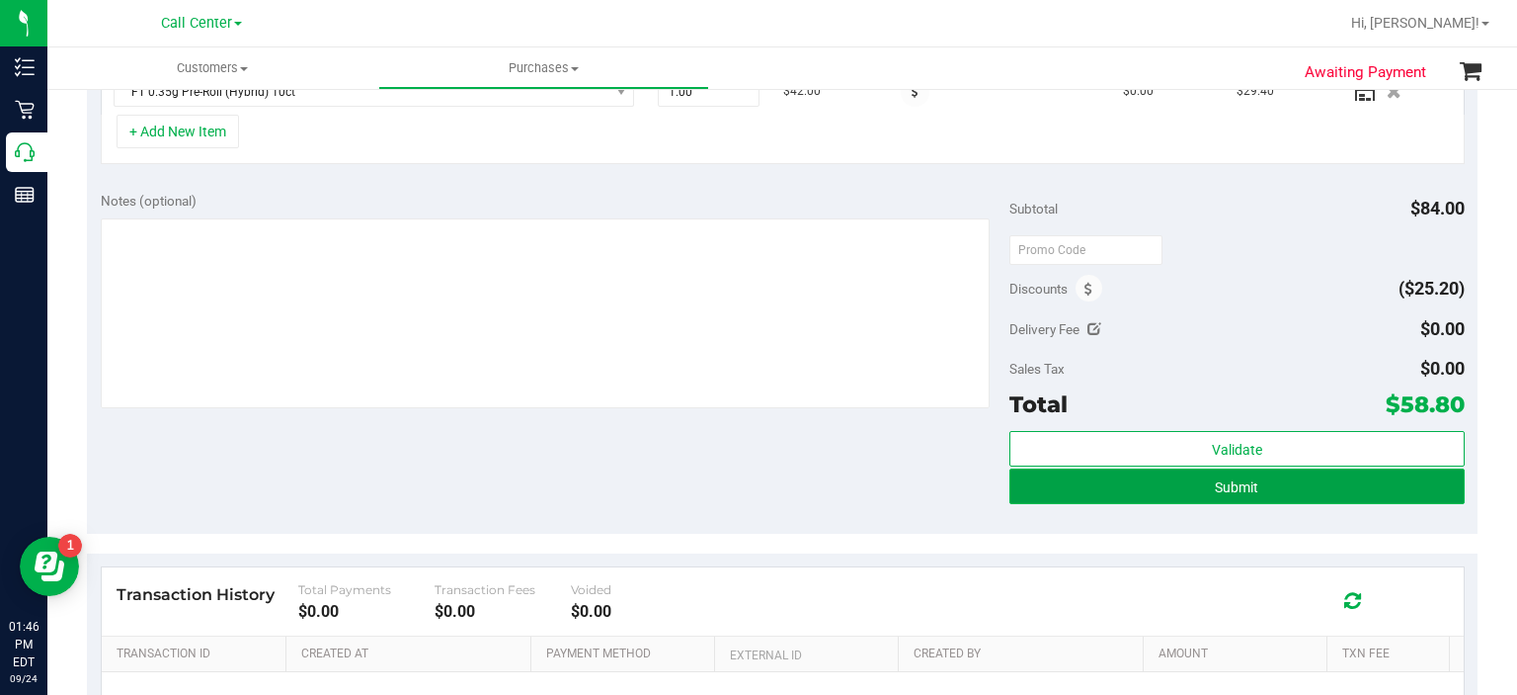
click at [1146, 492] on button "Submit" at bounding box center [1237, 486] width 454 height 36
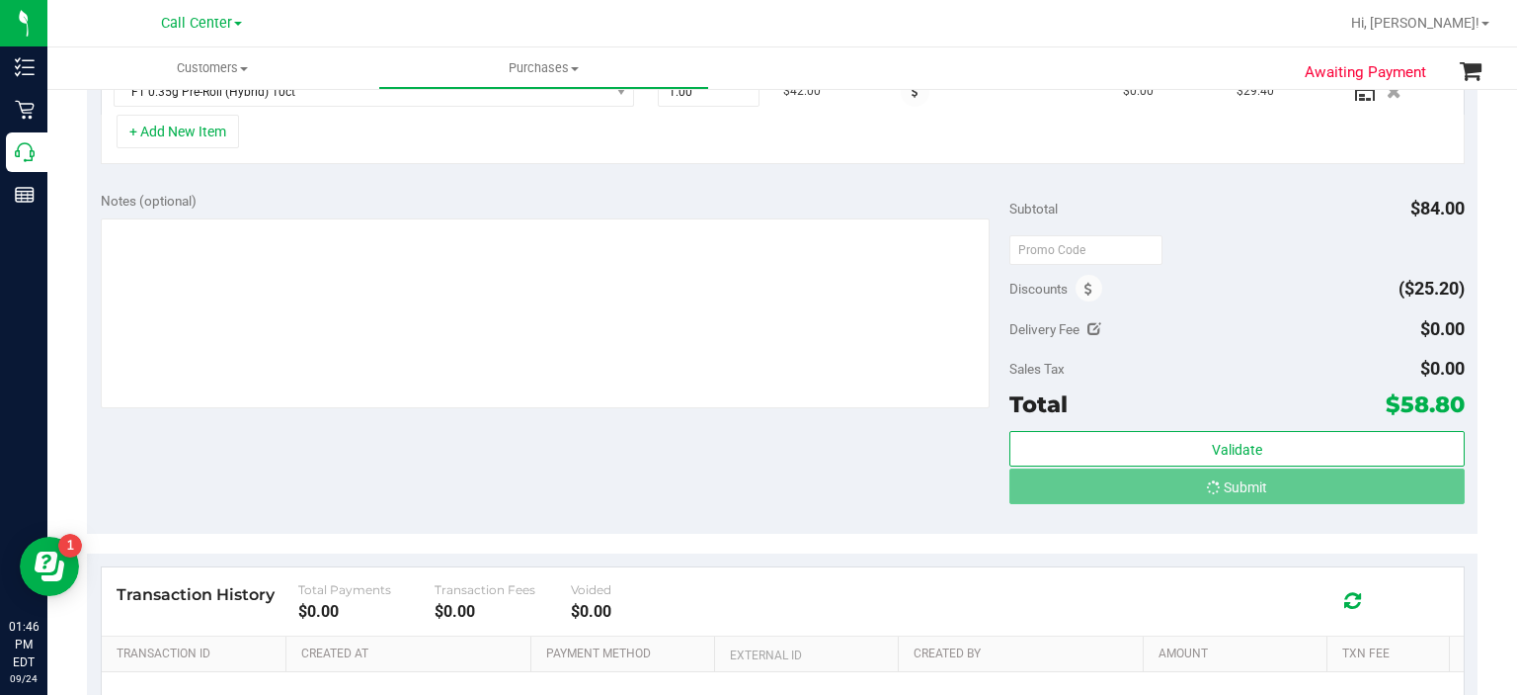
scroll to position [572, 0]
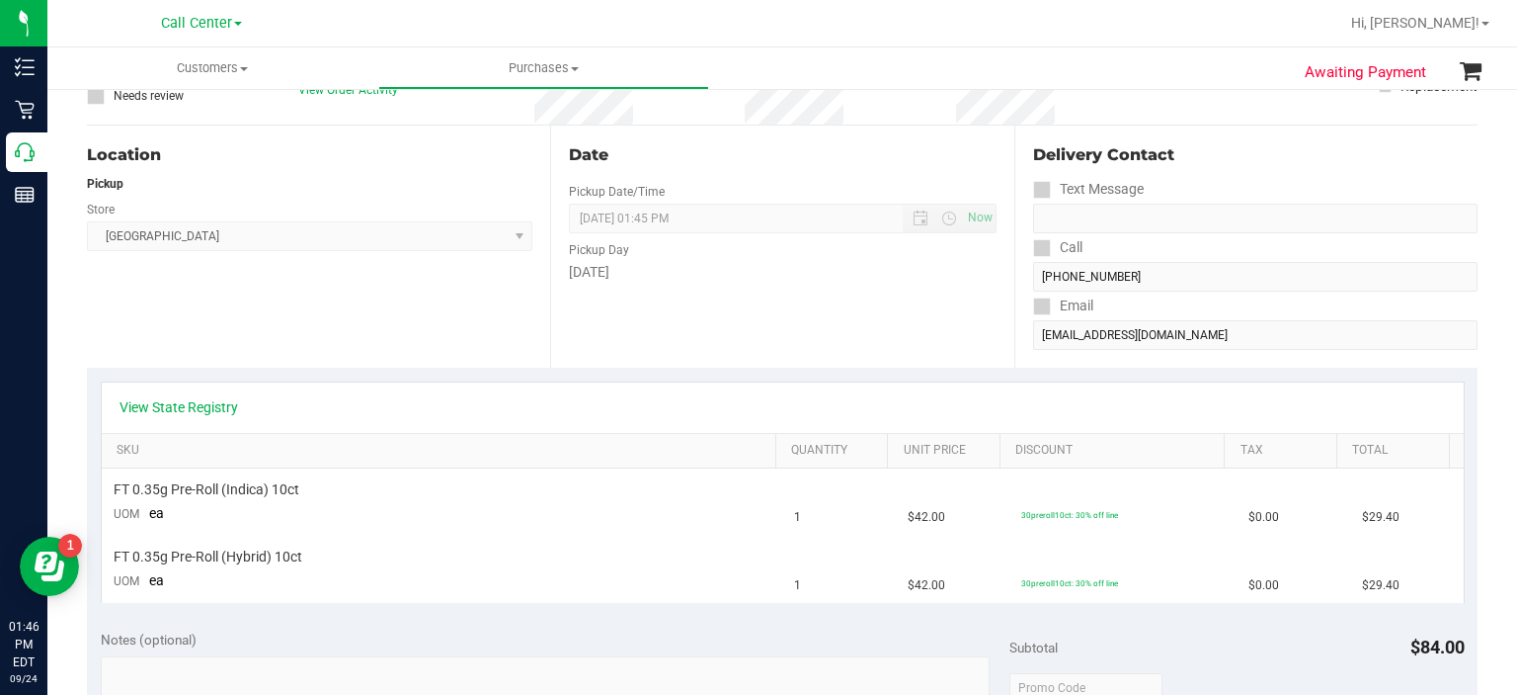
scroll to position [154, 0]
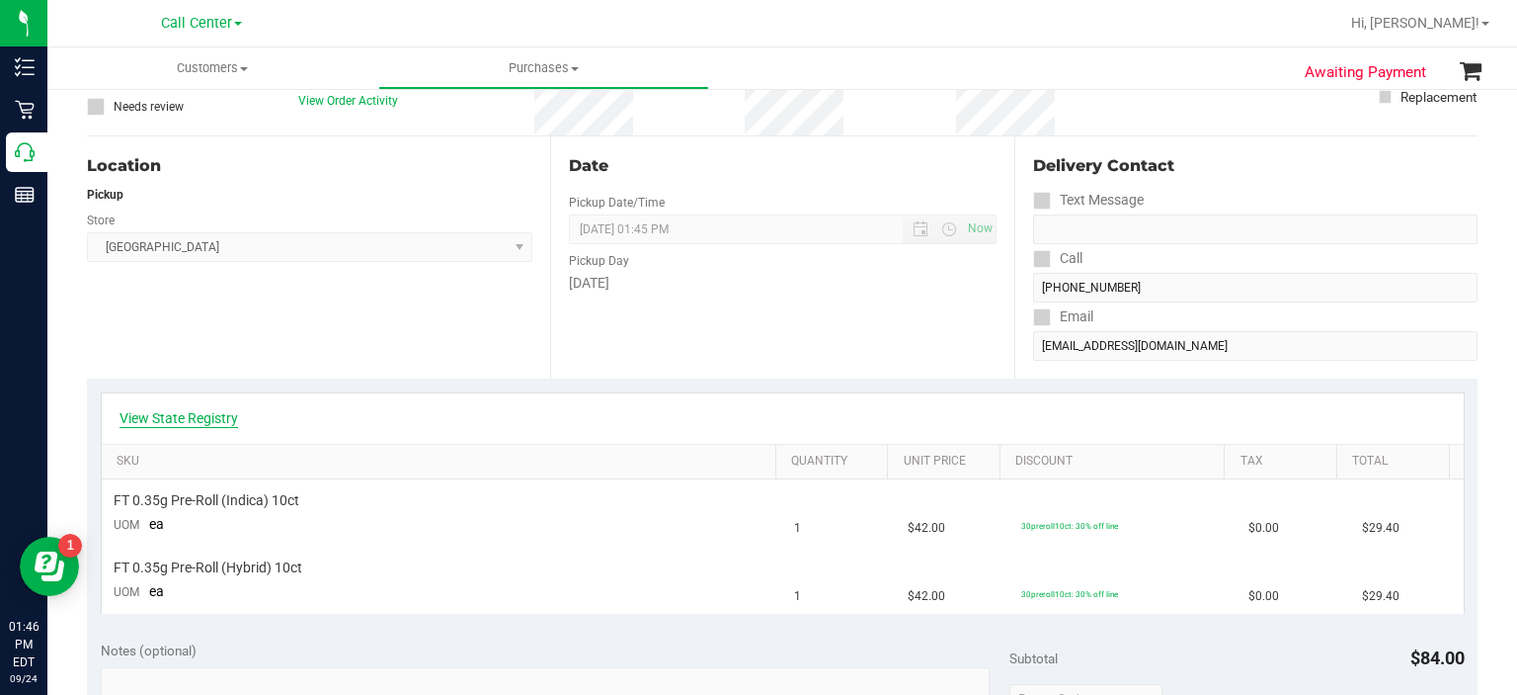
click at [224, 418] on link "View State Registry" at bounding box center [179, 418] width 119 height 20
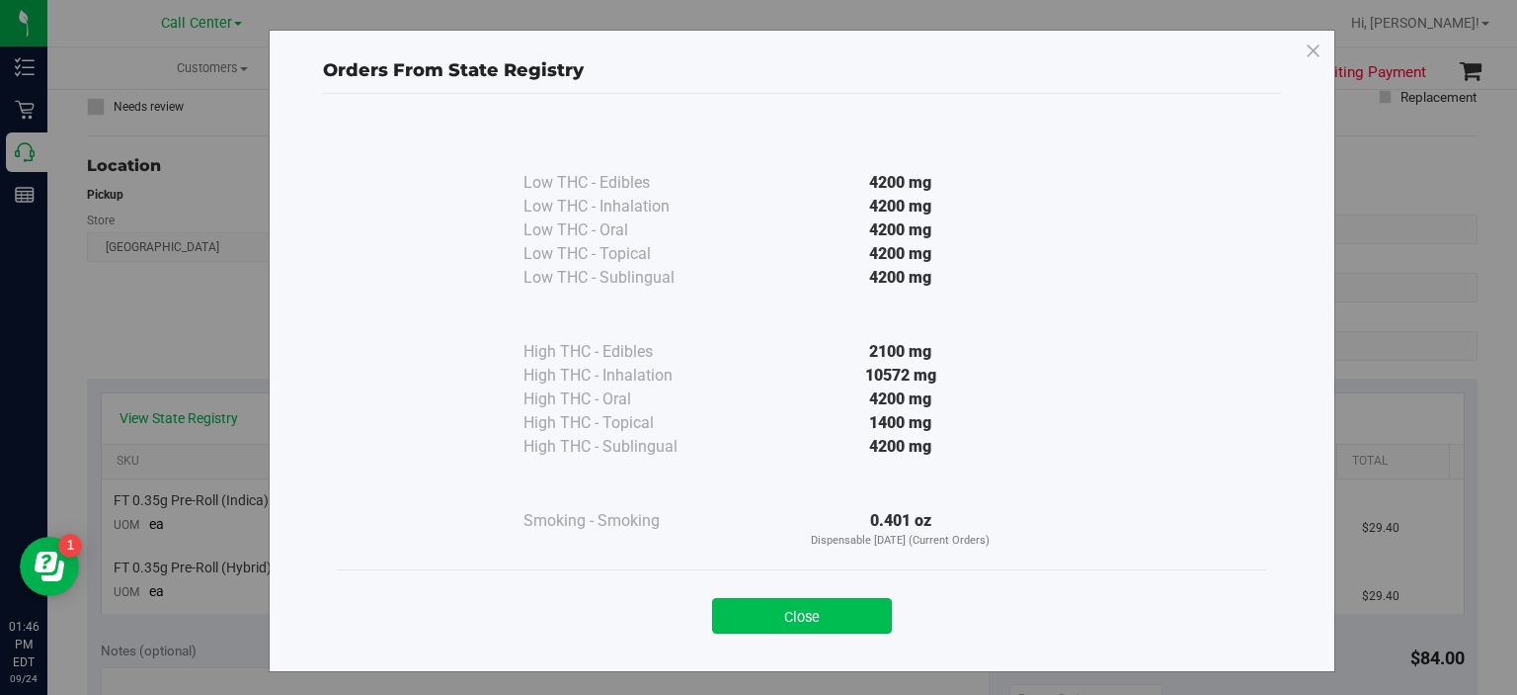
click at [822, 617] on button "Close" at bounding box center [802, 616] width 180 height 36
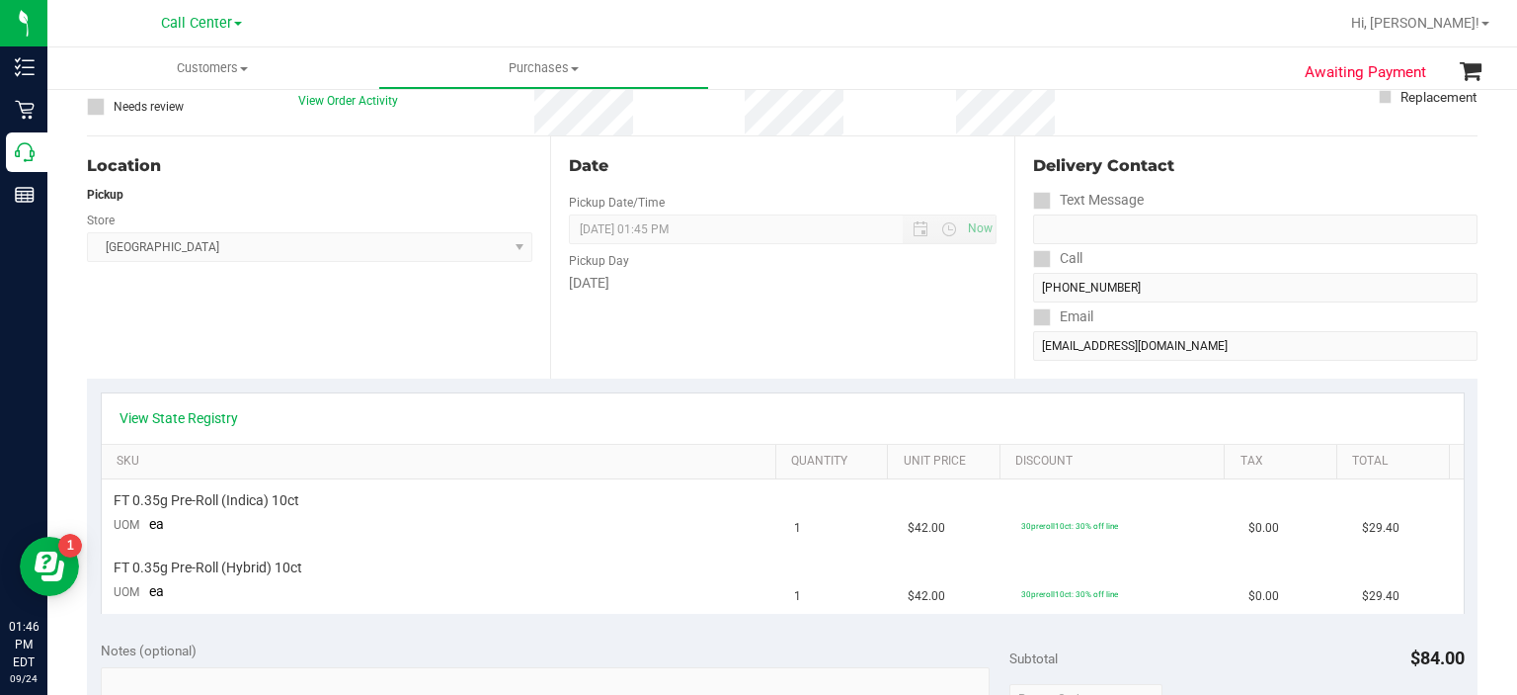
scroll to position [0, 0]
